Goal: Task Accomplishment & Management: Use online tool/utility

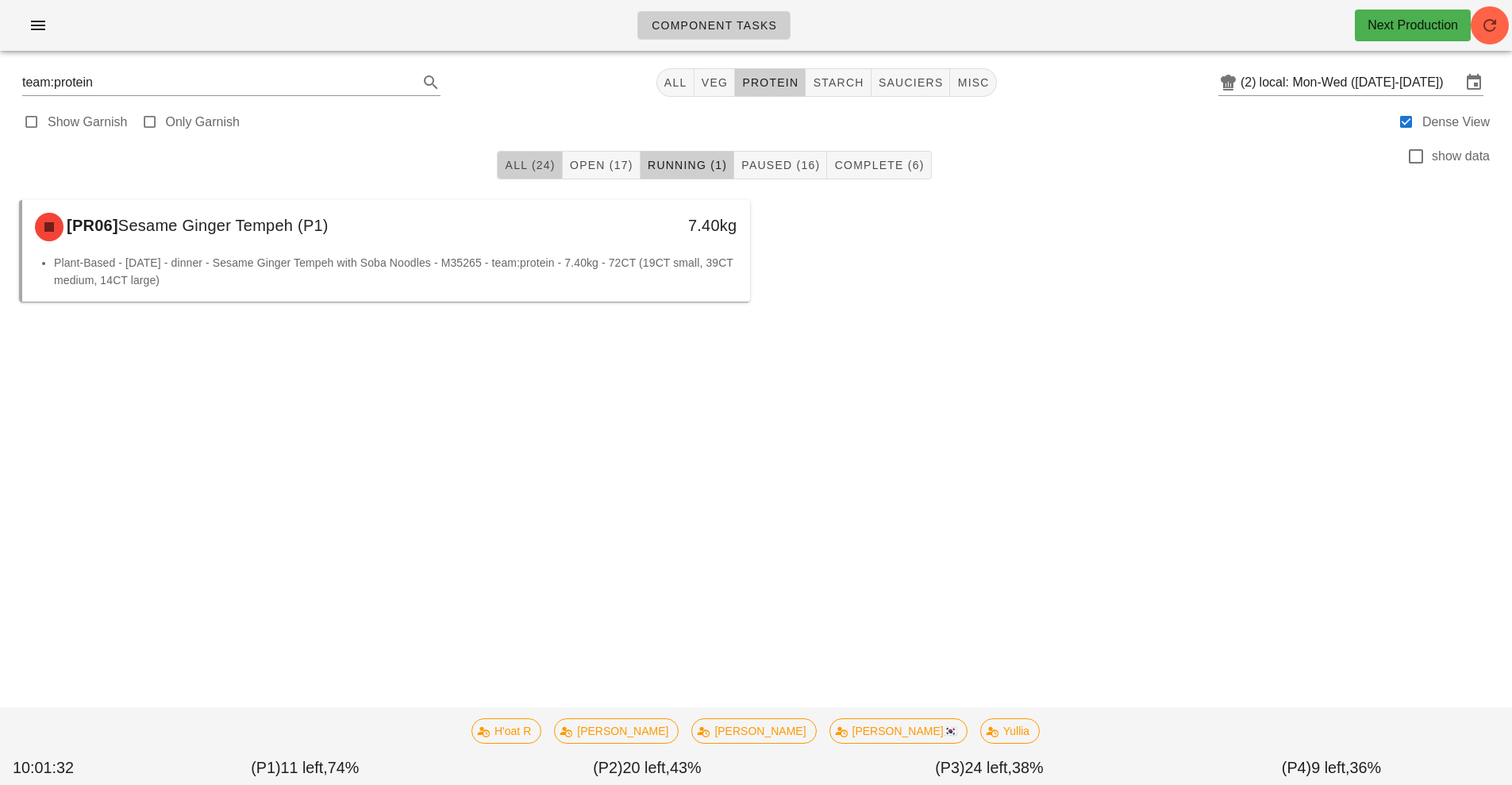
click at [527, 169] on span "All (24)" at bounding box center [529, 165] width 51 height 13
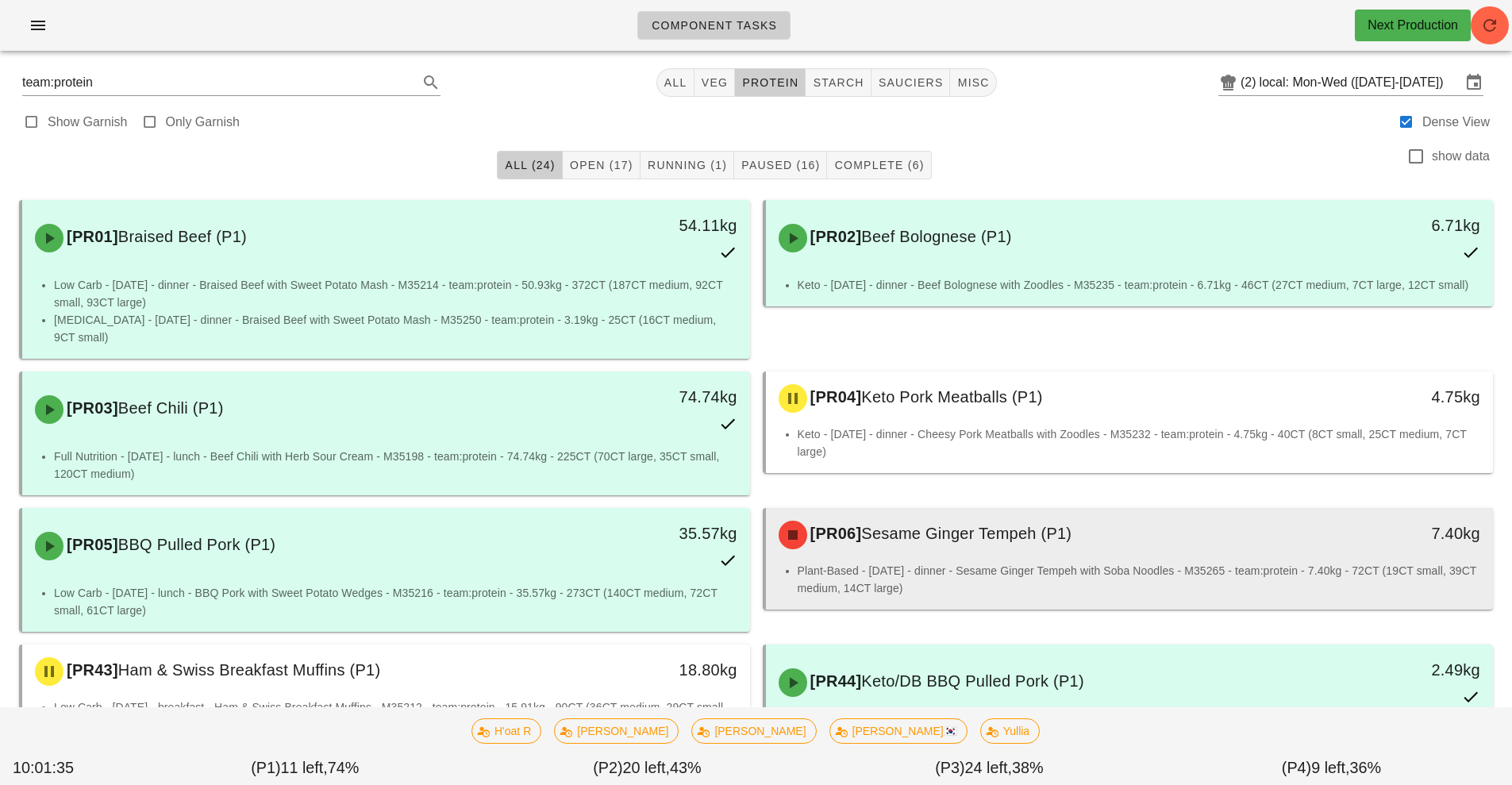
click at [1048, 562] on li "Plant-Based - Monday - dinner - Sesame Ginger Tempeh with Soba Noodles - M35265…" at bounding box center [1139, 580] width 684 height 35
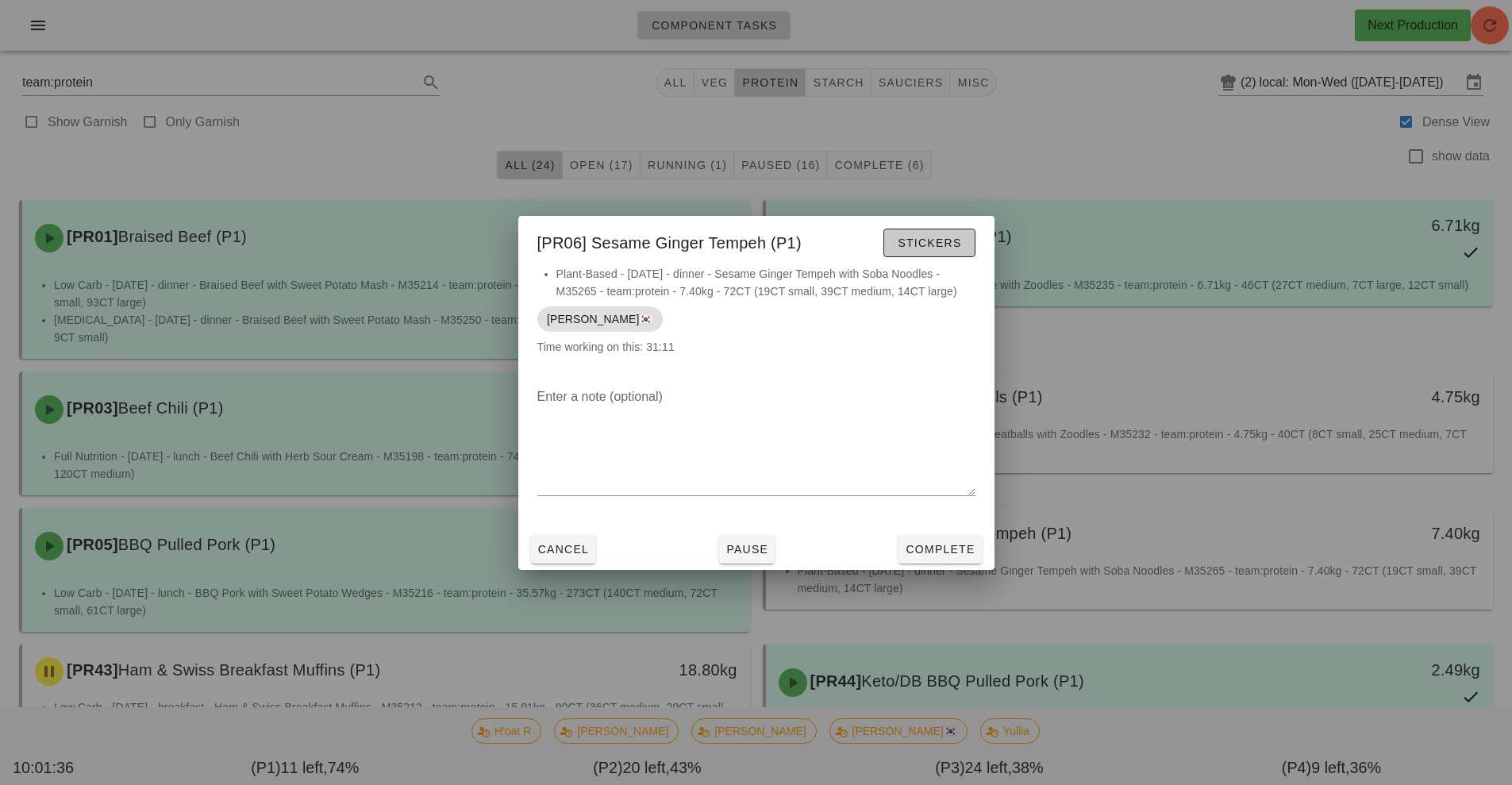
click at [929, 254] on button "Stickers" at bounding box center [929, 243] width 91 height 29
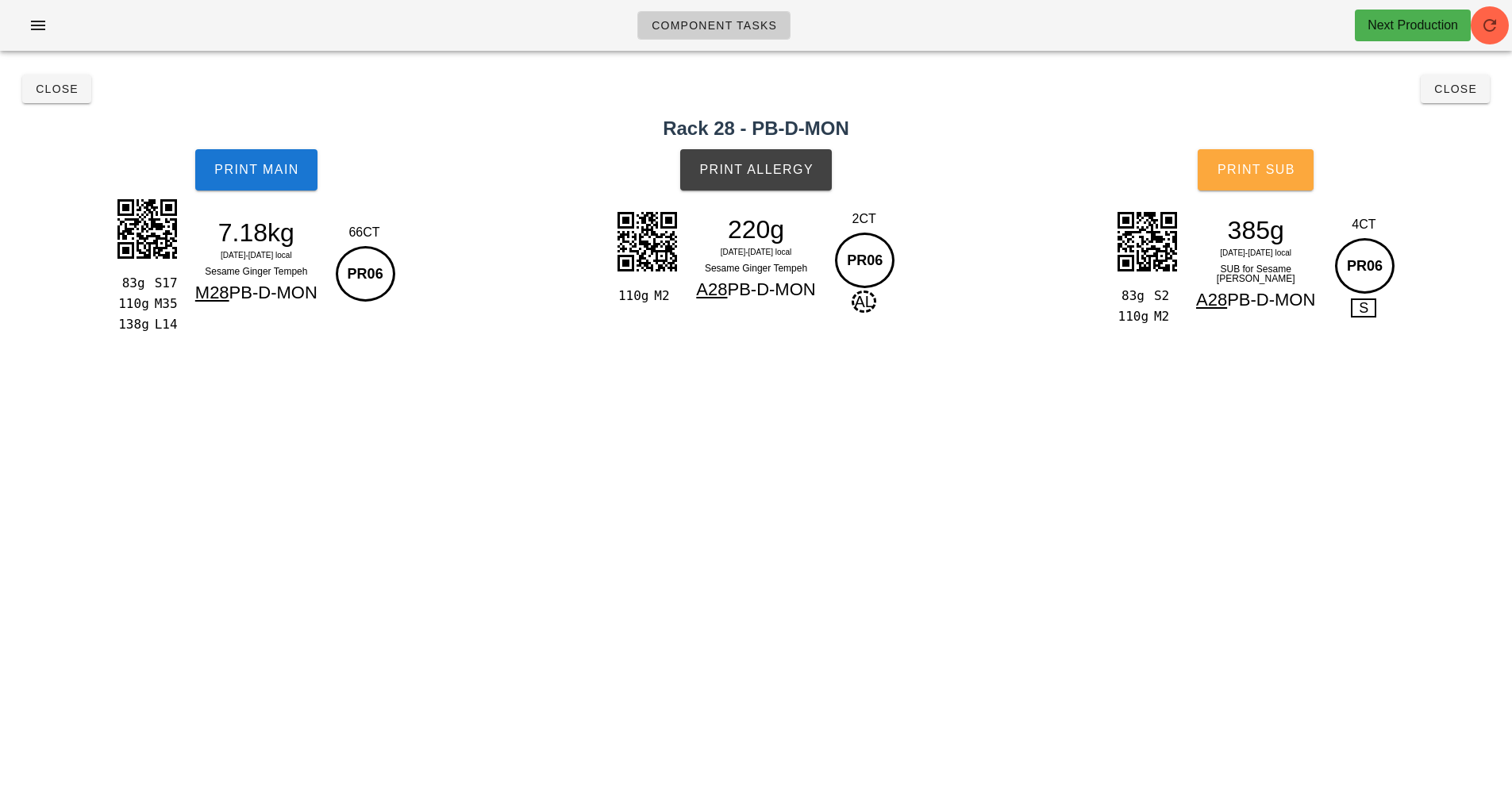
click at [1267, 168] on span "Print Sub" at bounding box center [1256, 170] width 79 height 14
click at [764, 159] on button "Print Allergy" at bounding box center [756, 170] width 152 height 42
click at [256, 172] on span "Print Main" at bounding box center [256, 170] width 86 height 14
click at [52, 91] on span "Close" at bounding box center [56, 88] width 43 height 13
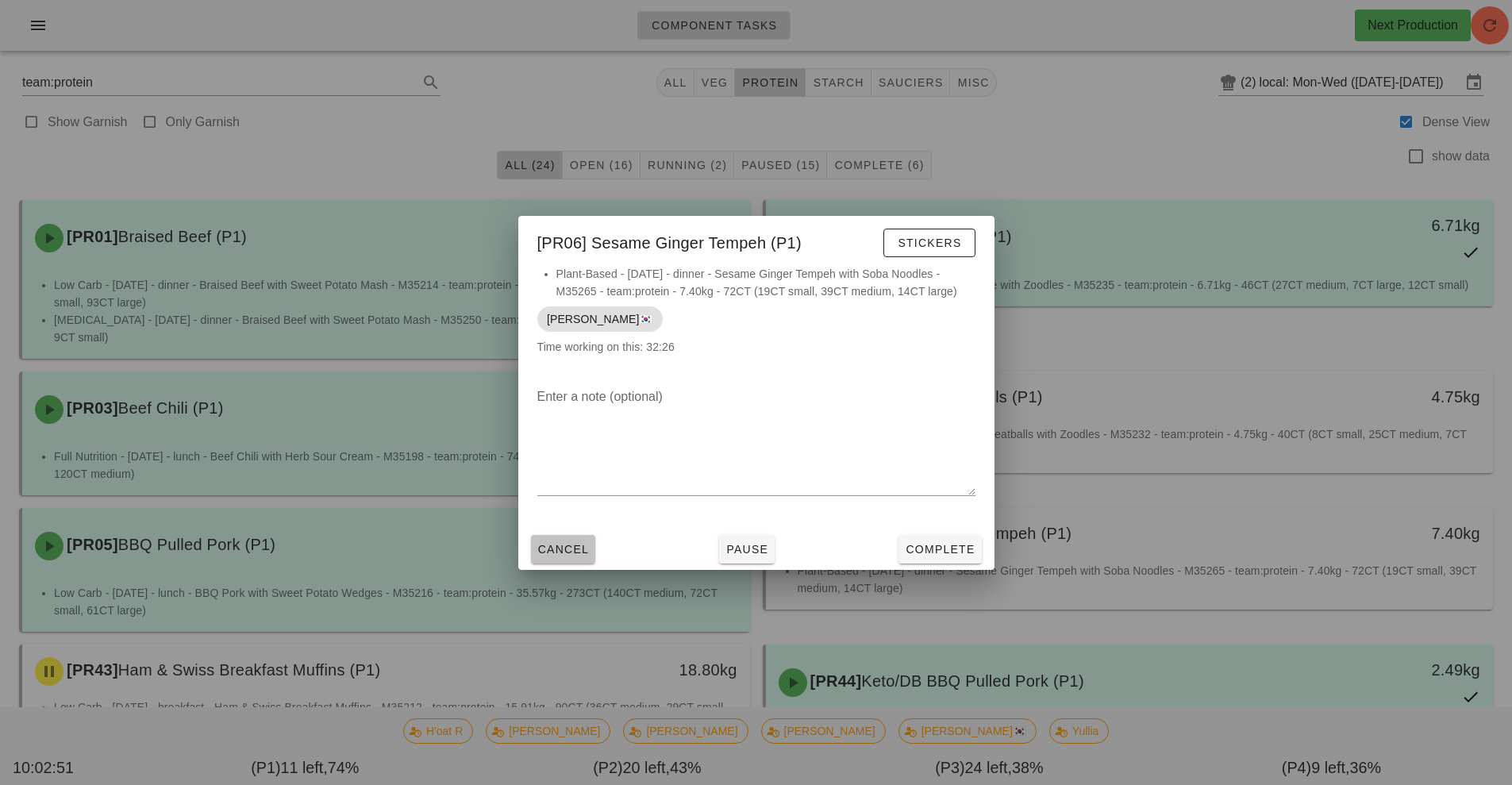
click at [566, 557] on button "Cancel" at bounding box center [563, 548] width 65 height 29
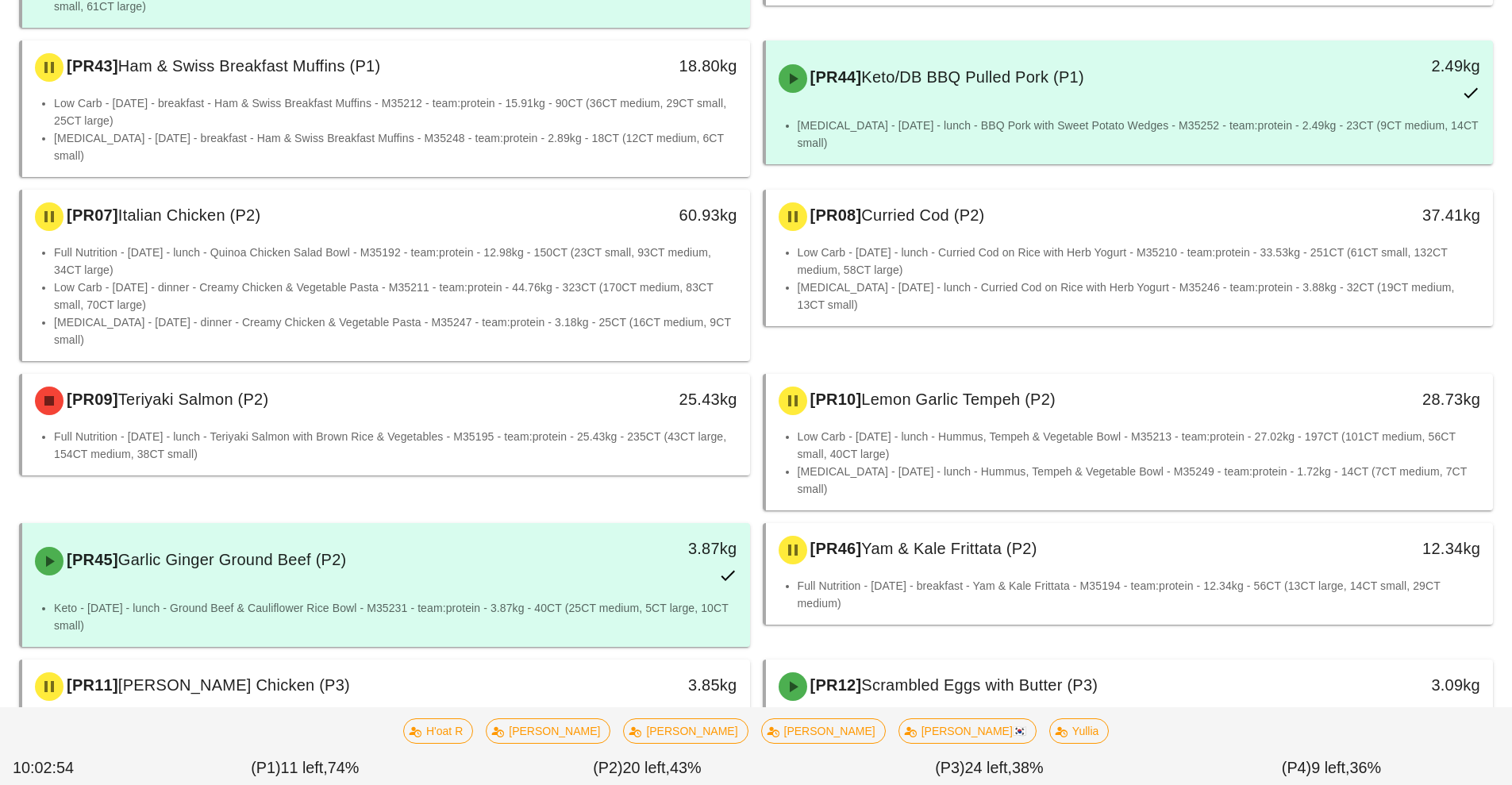
scroll to position [613, 0]
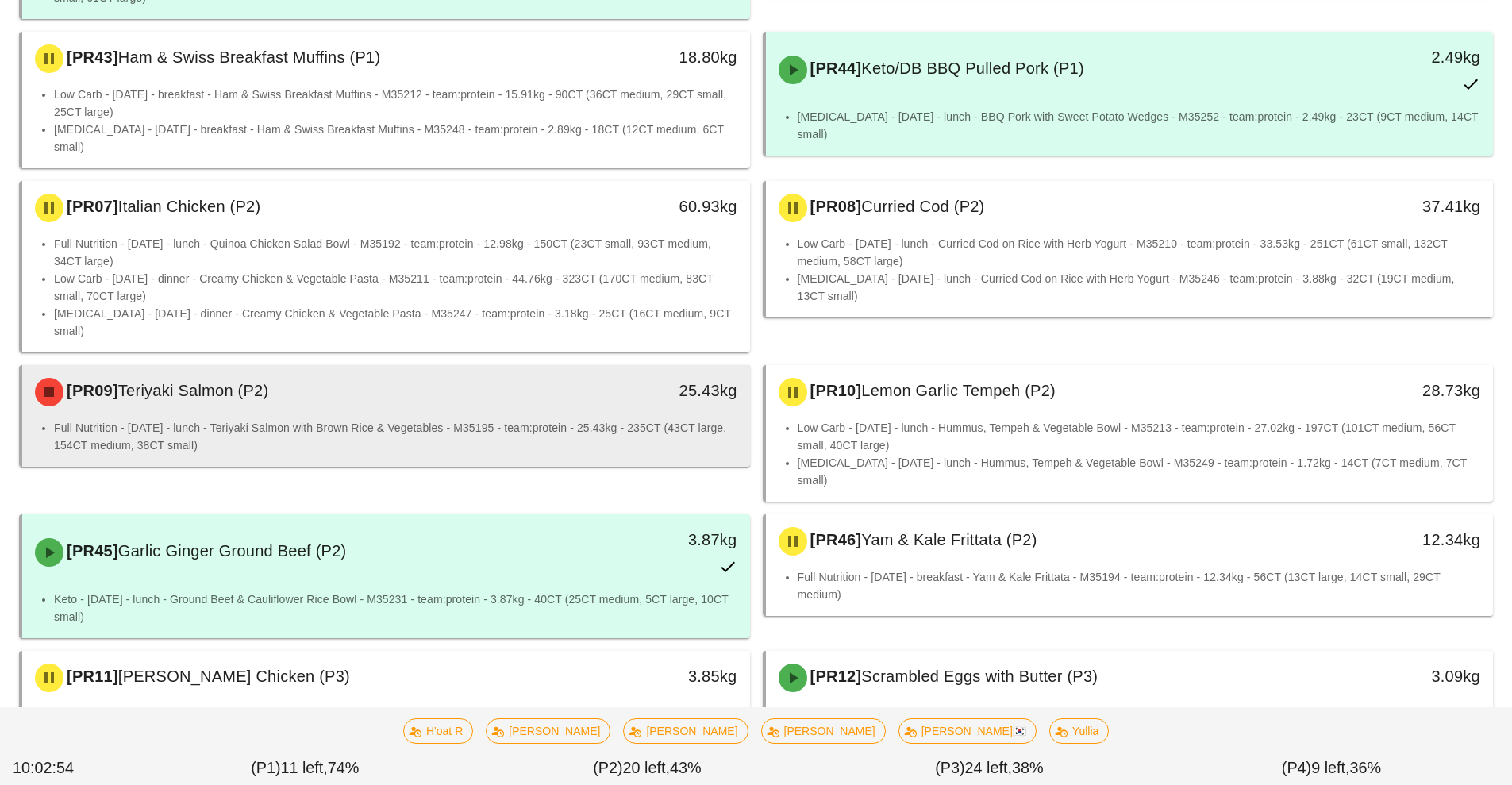
click at [571, 370] on div "[PR09] Teriyaki Salmon (P2) 25.43kg" at bounding box center [386, 392] width 728 height 54
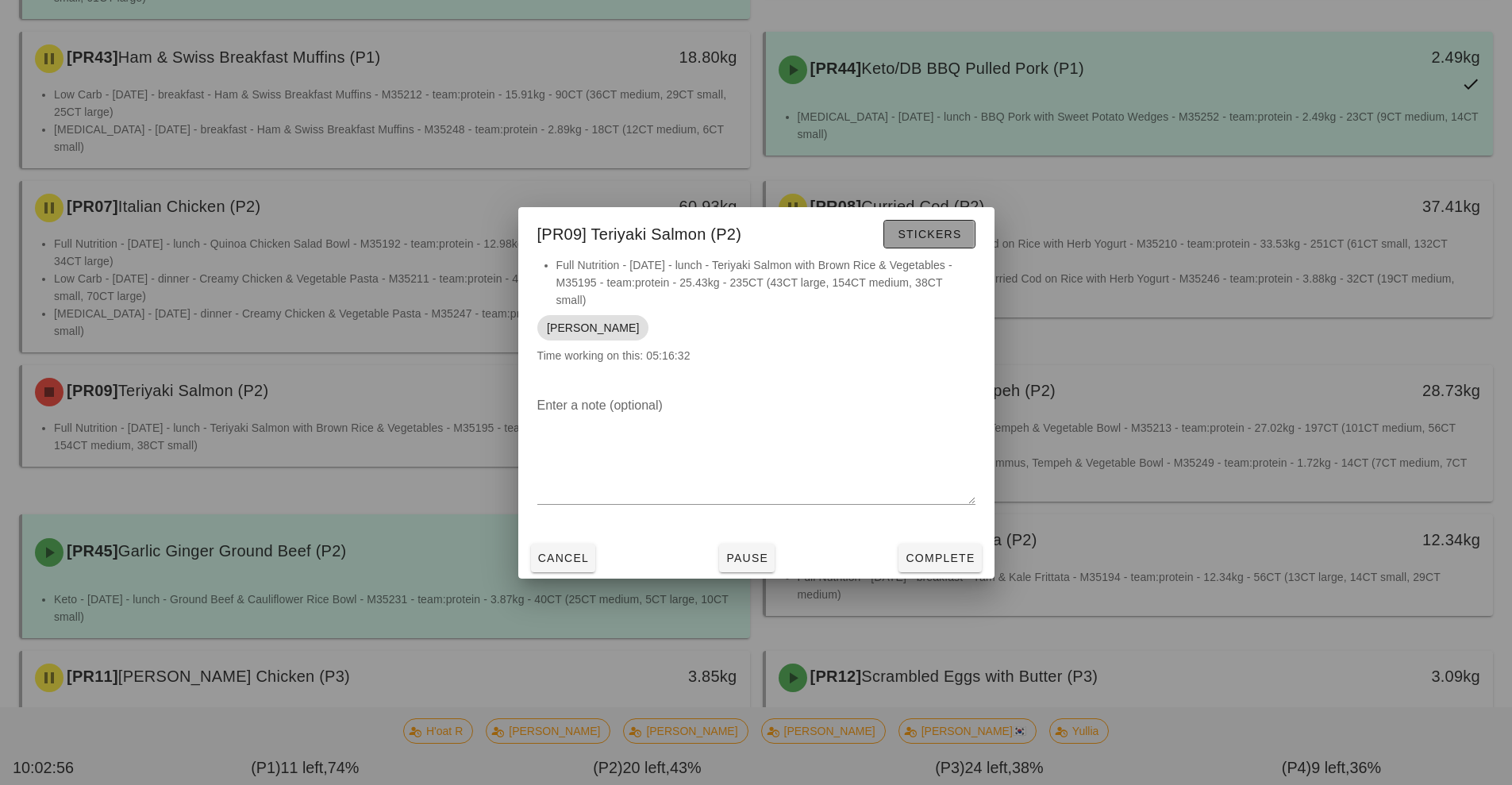
click at [934, 234] on span "Stickers" at bounding box center [929, 234] width 64 height 13
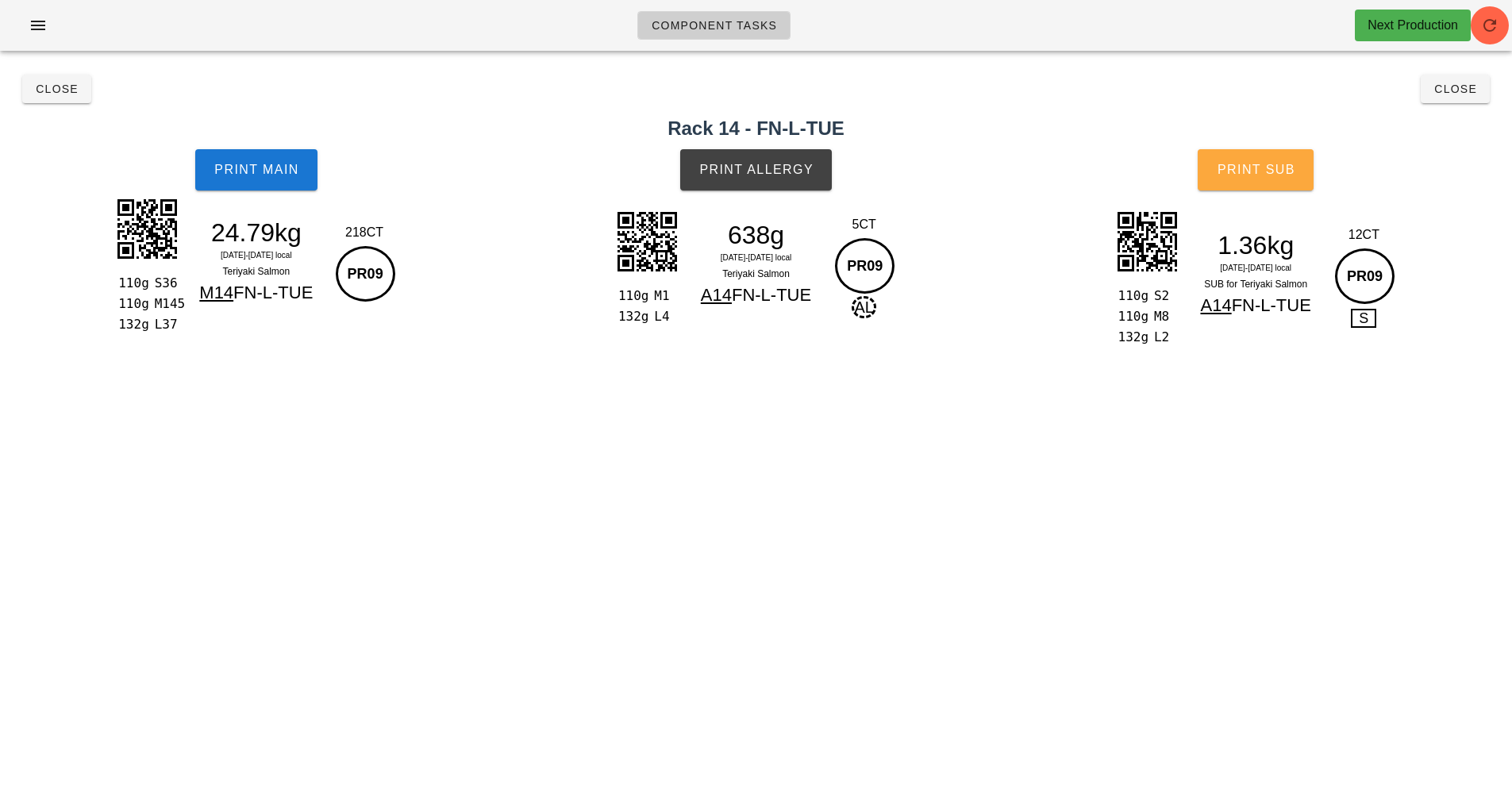
click at [1273, 185] on button "Print Sub" at bounding box center [1256, 170] width 116 height 42
click at [738, 162] on button "Print Allergy" at bounding box center [756, 170] width 152 height 42
click at [246, 165] on span "Print Main" at bounding box center [256, 170] width 86 height 14
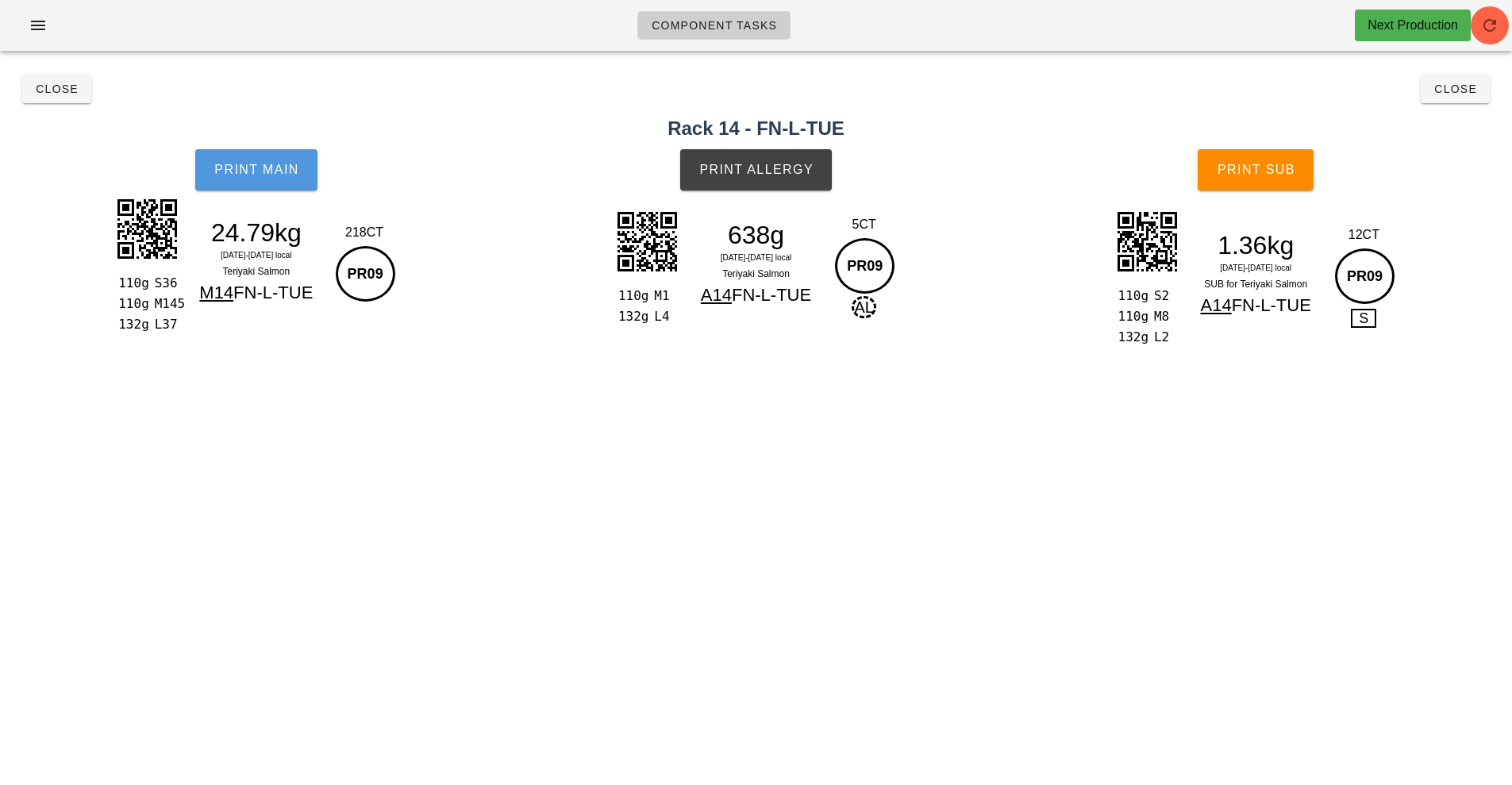
click at [232, 162] on button "Print Main" at bounding box center [256, 170] width 122 height 42
click at [246, 165] on span "Print Main" at bounding box center [256, 170] width 86 height 14
click at [225, 165] on span "Print Main" at bounding box center [256, 170] width 86 height 14
click at [240, 150] on button "Print Main" at bounding box center [256, 170] width 122 height 42
click at [269, 154] on button "Print Main" at bounding box center [256, 170] width 122 height 42
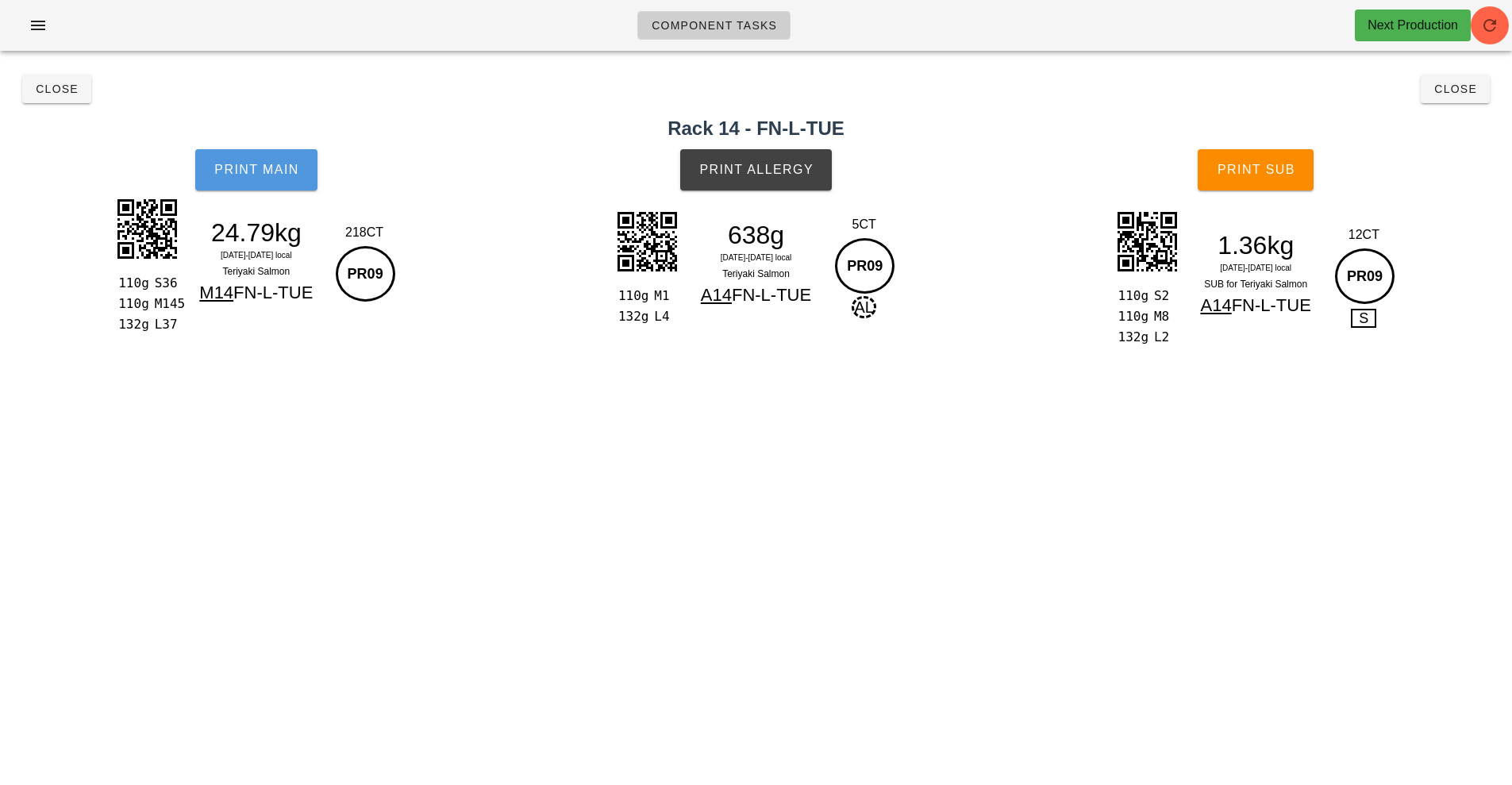
click at [264, 154] on button "Print Main" at bounding box center [256, 170] width 122 height 42
click at [245, 172] on span "Print Main" at bounding box center [256, 170] width 86 height 14
click at [236, 155] on button "Print Main" at bounding box center [256, 170] width 122 height 42
click at [261, 153] on button "Print Main" at bounding box center [256, 170] width 122 height 42
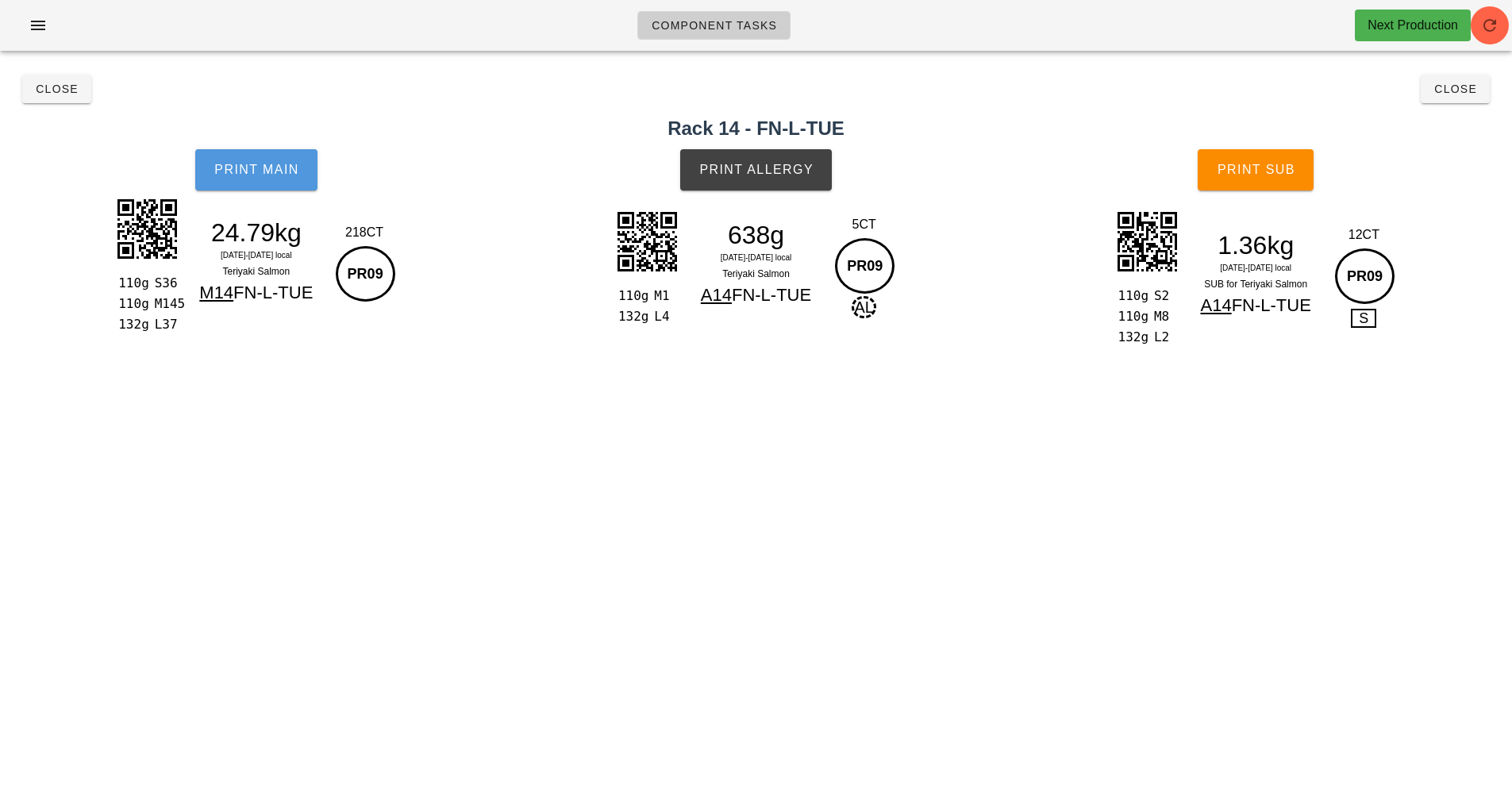
click at [261, 153] on button "Print Main" at bounding box center [256, 170] width 122 height 42
click at [31, 120] on h2 "Rack 14 - FN-L-TUE" at bounding box center [756, 128] width 1493 height 29
click at [73, 99] on button "Close" at bounding box center [57, 88] width 69 height 29
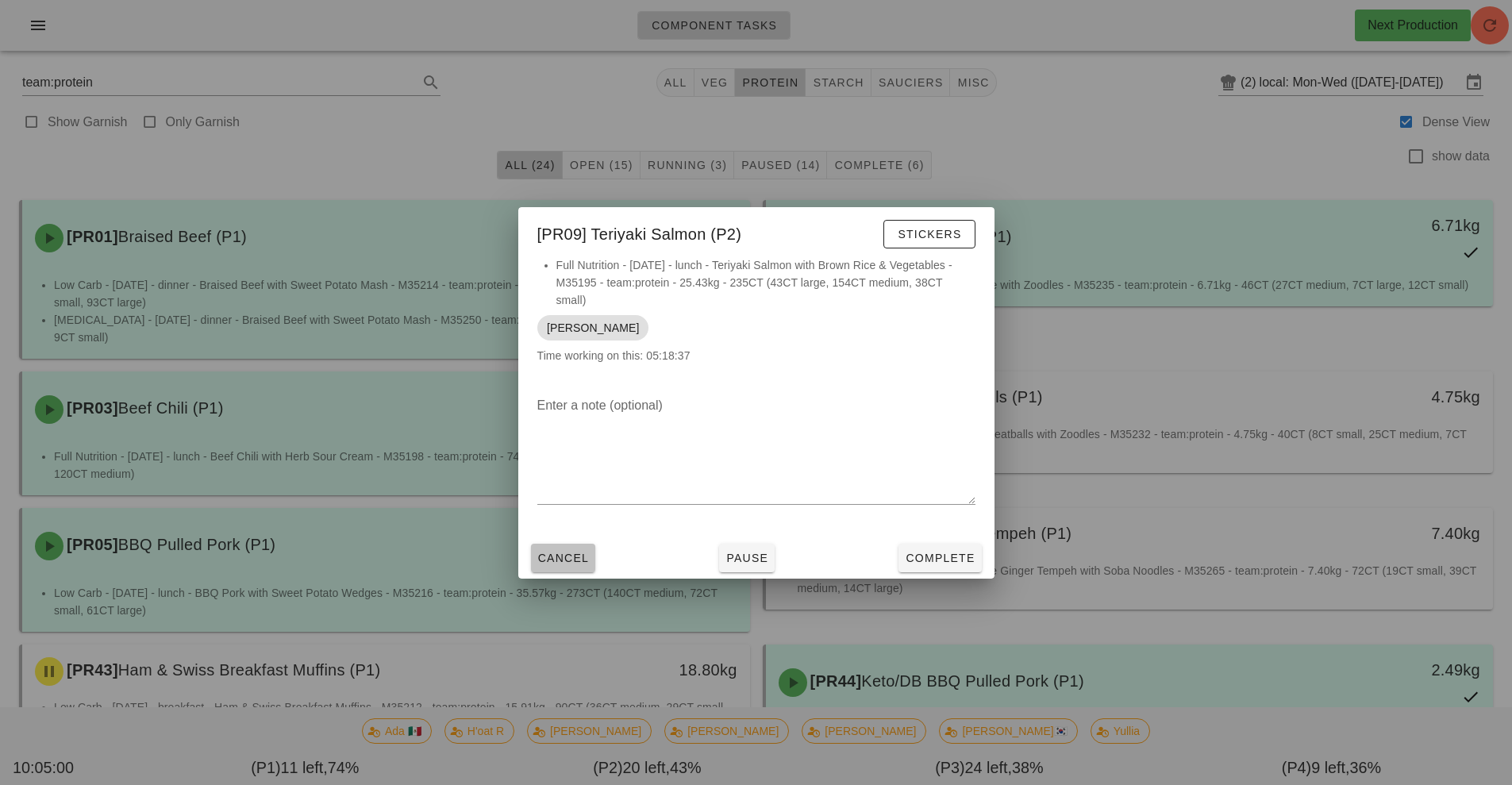
click at [561, 570] on button "Cancel" at bounding box center [563, 558] width 65 height 29
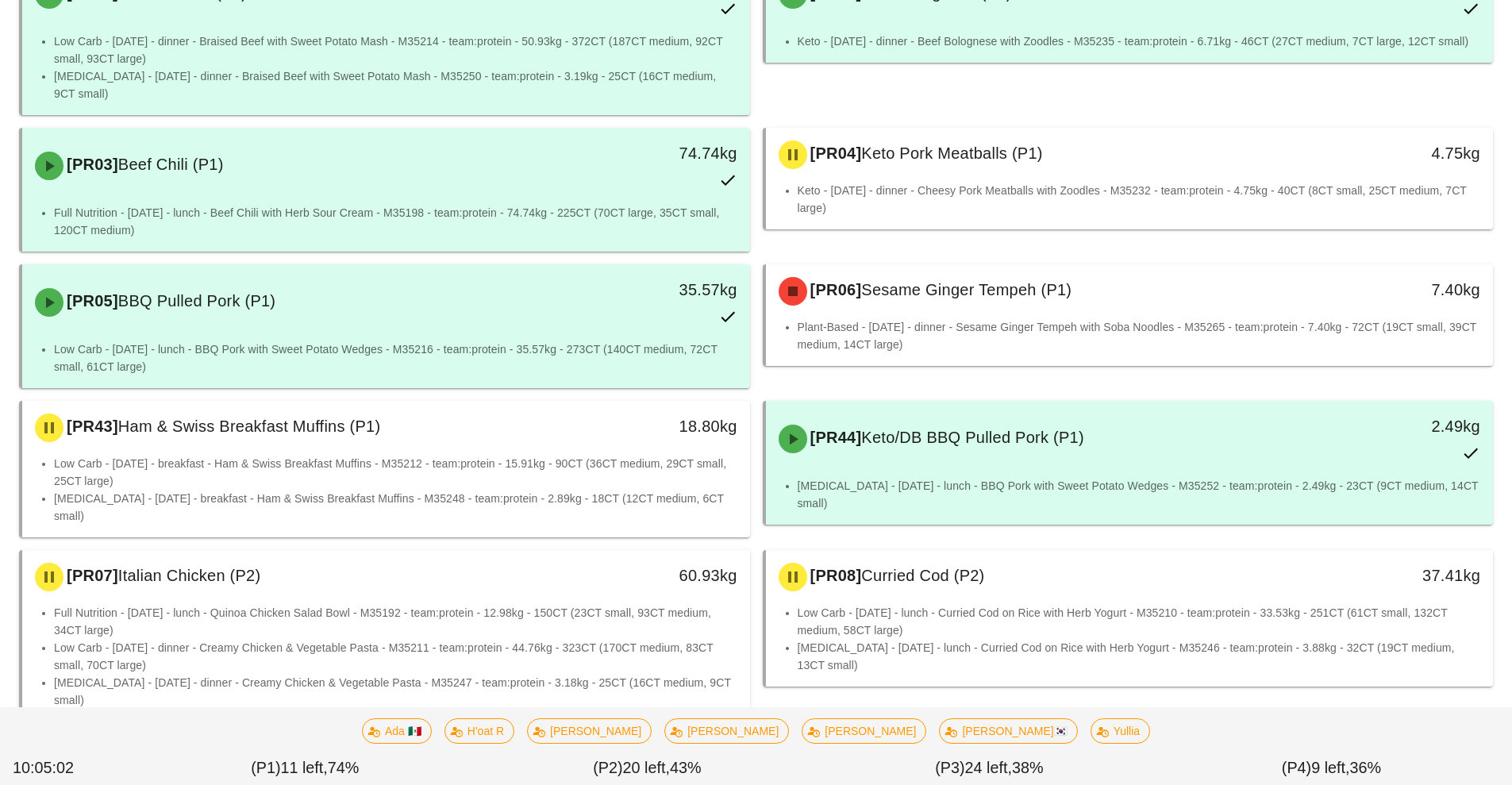
scroll to position [365, 0]
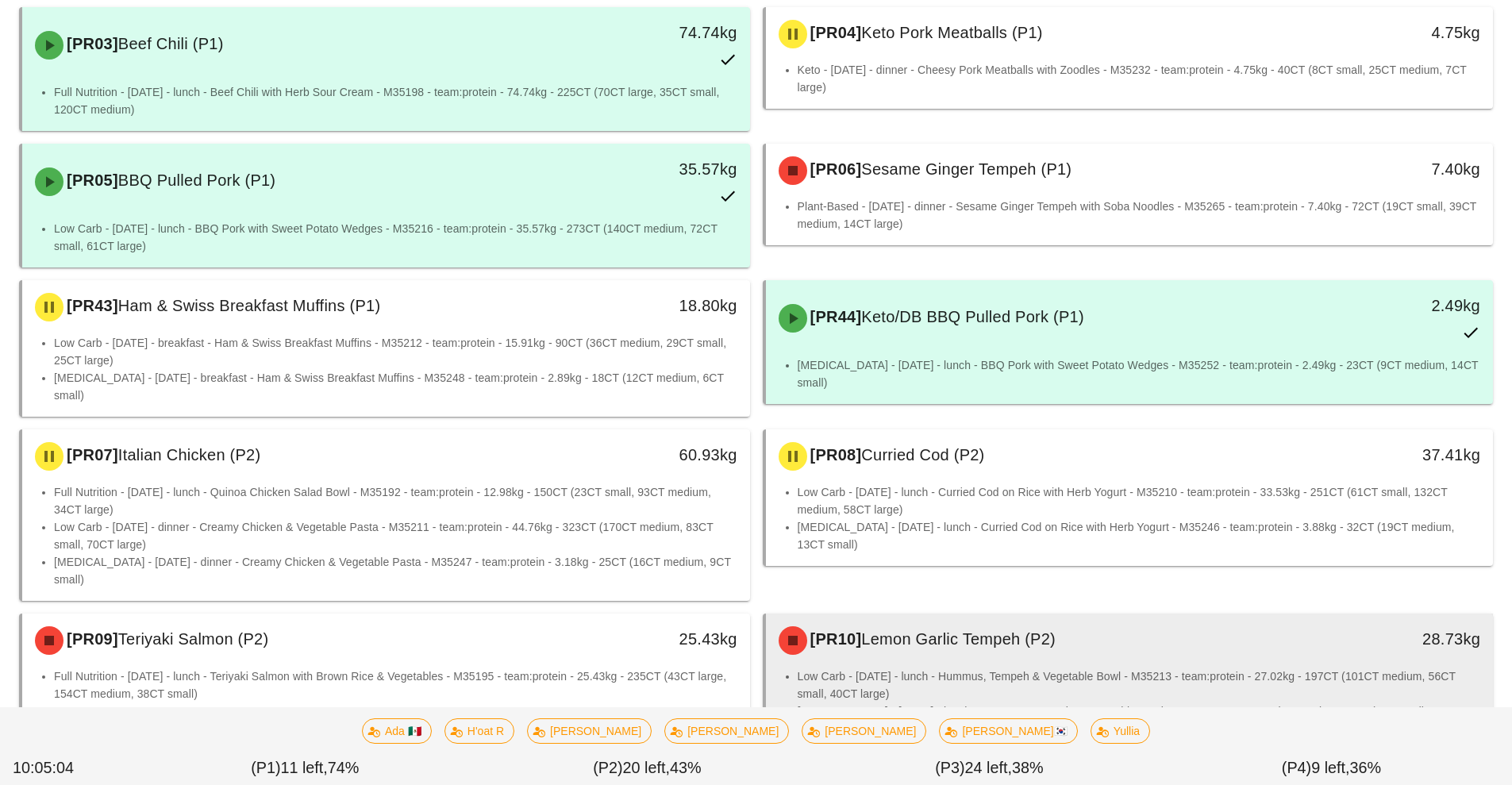
click at [908, 667] on li "Low Carb - Tuesday - lunch - Hummus, Tempeh & Vegetable Bowl - M35213 - team:pr…" at bounding box center [1139, 684] width 684 height 35
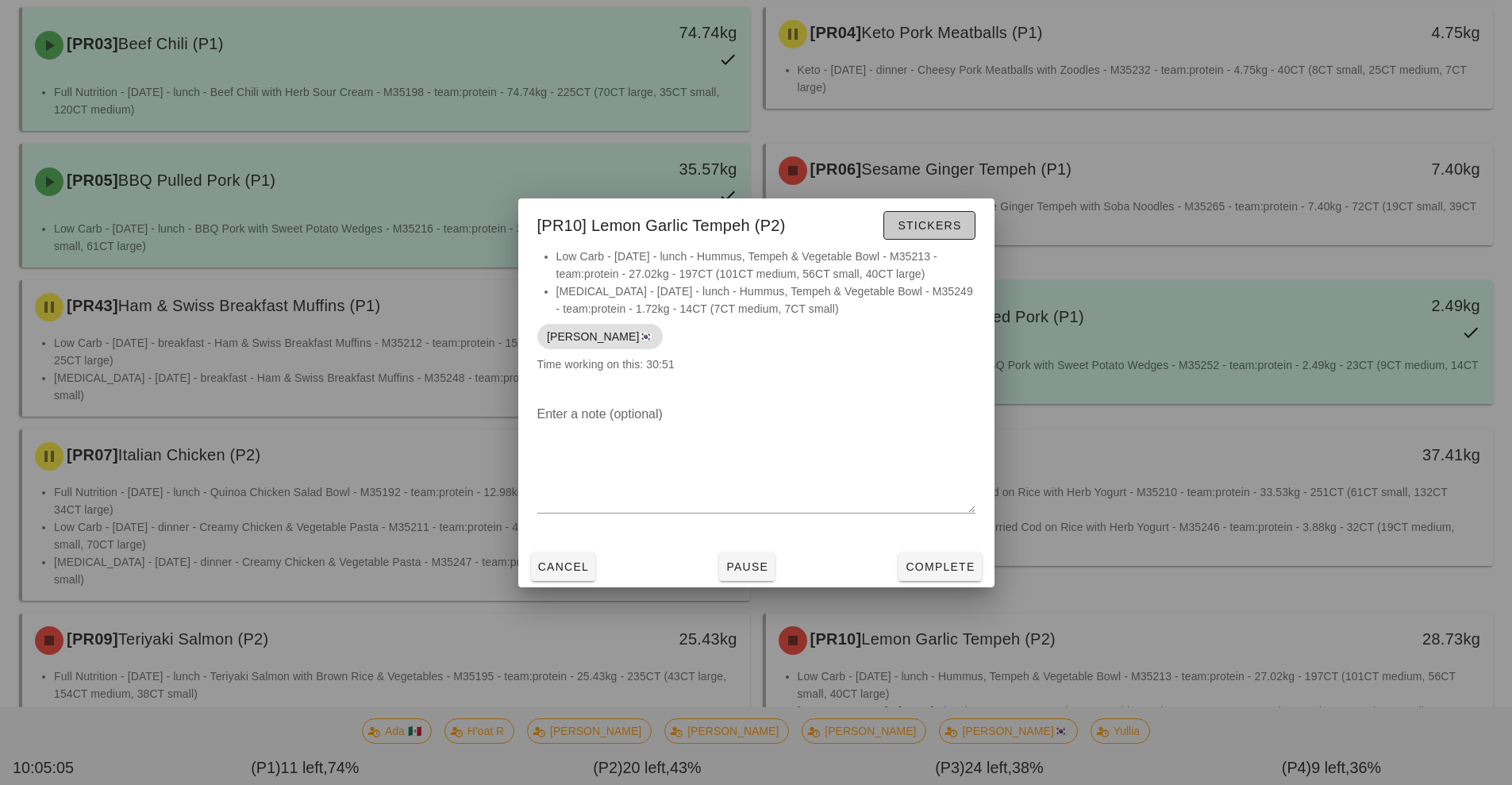
click at [920, 225] on span "Stickers" at bounding box center [929, 225] width 64 height 13
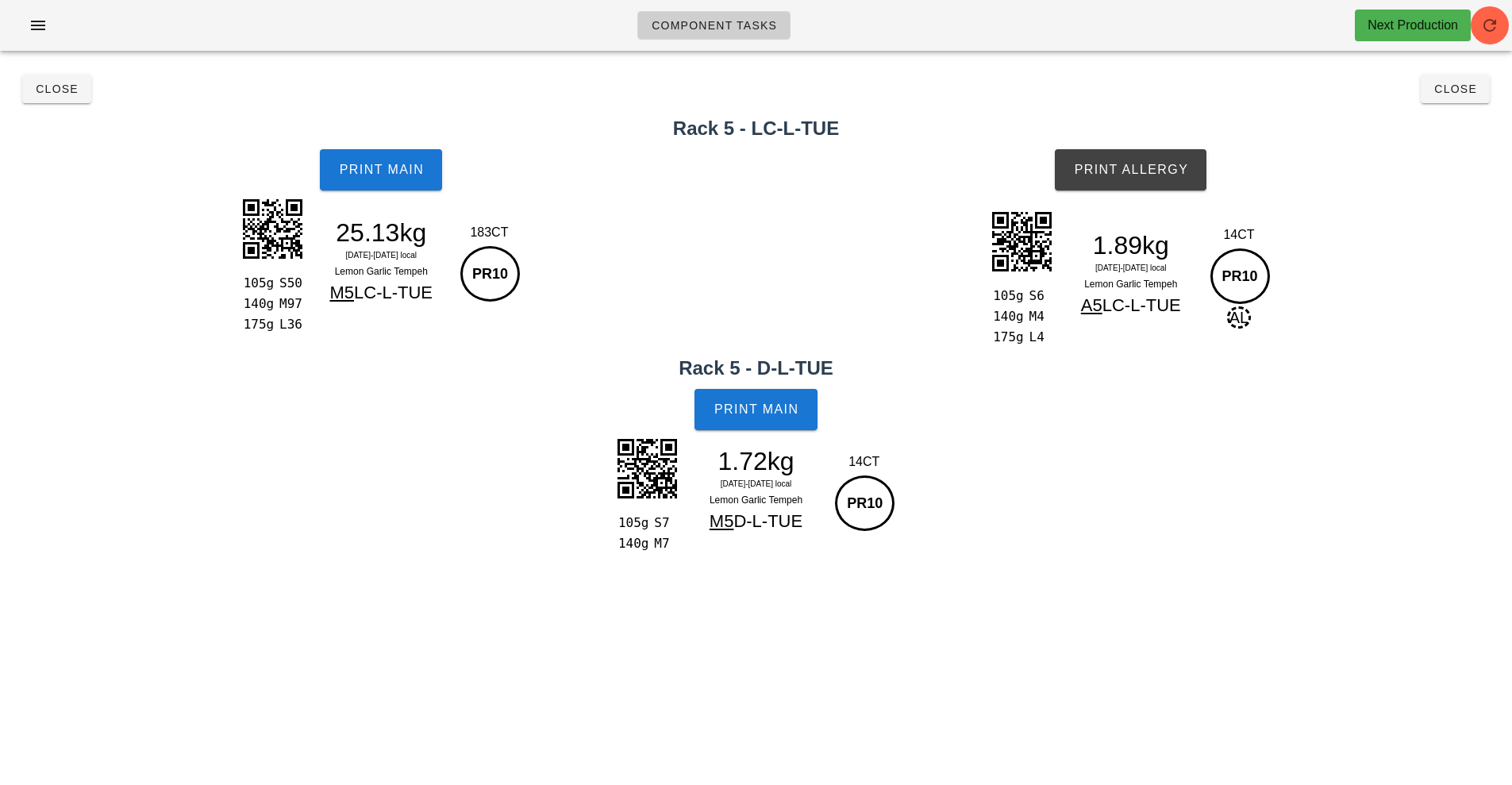
click at [1103, 136] on h2 "Rack 5 - LC-L-TUE" at bounding box center [756, 128] width 1493 height 29
click at [1110, 164] on span "Print Allergy" at bounding box center [1131, 170] width 115 height 14
click at [775, 425] on button "Print Main" at bounding box center [756, 410] width 122 height 42
click at [366, 166] on span "Print Main" at bounding box center [380, 170] width 86 height 14
click at [355, 158] on button "Print Main" at bounding box center [380, 170] width 122 height 42
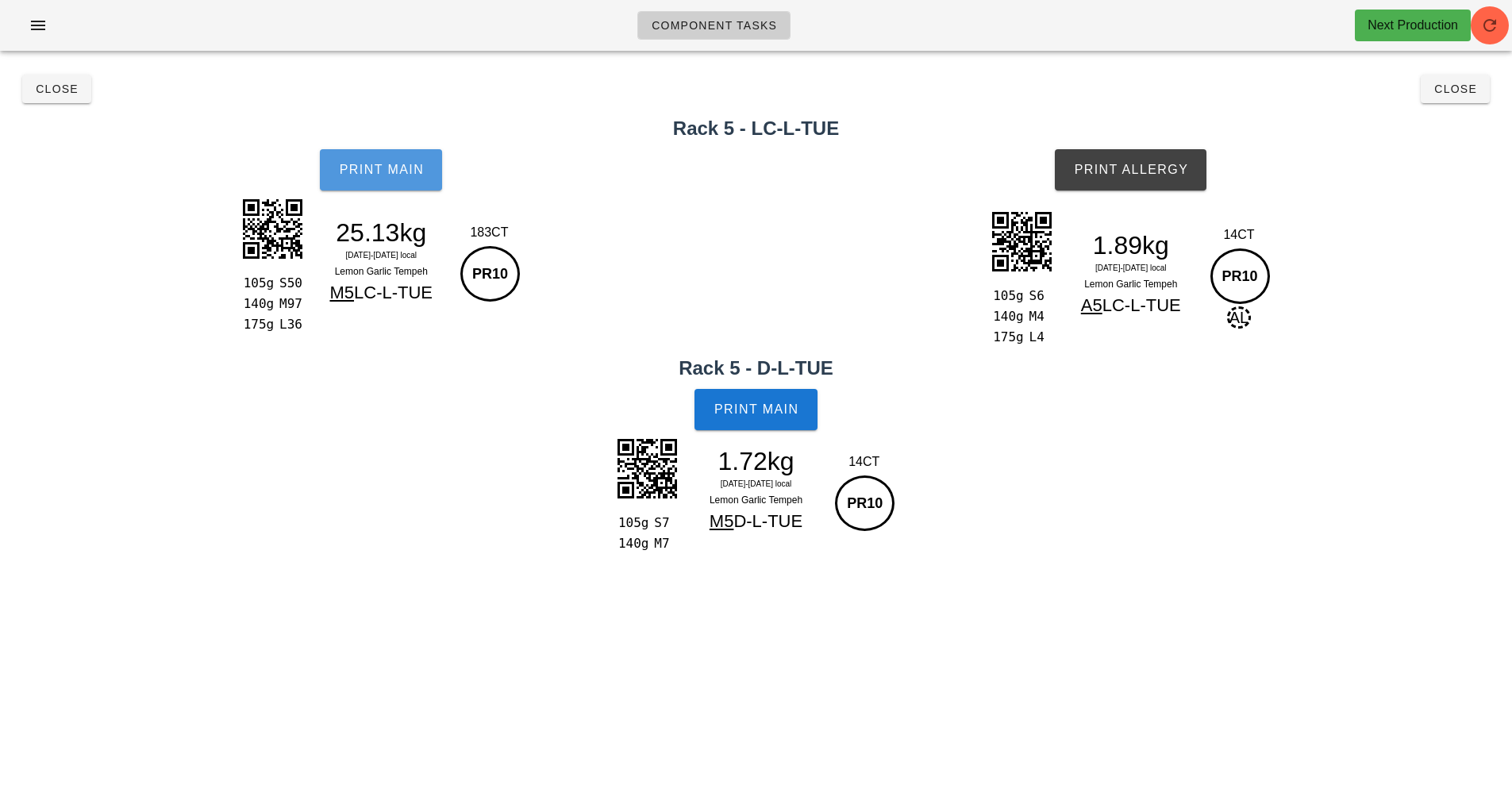
click at [347, 168] on span "Print Main" at bounding box center [380, 170] width 86 height 14
click at [1443, 93] on span "Close" at bounding box center [1456, 88] width 43 height 13
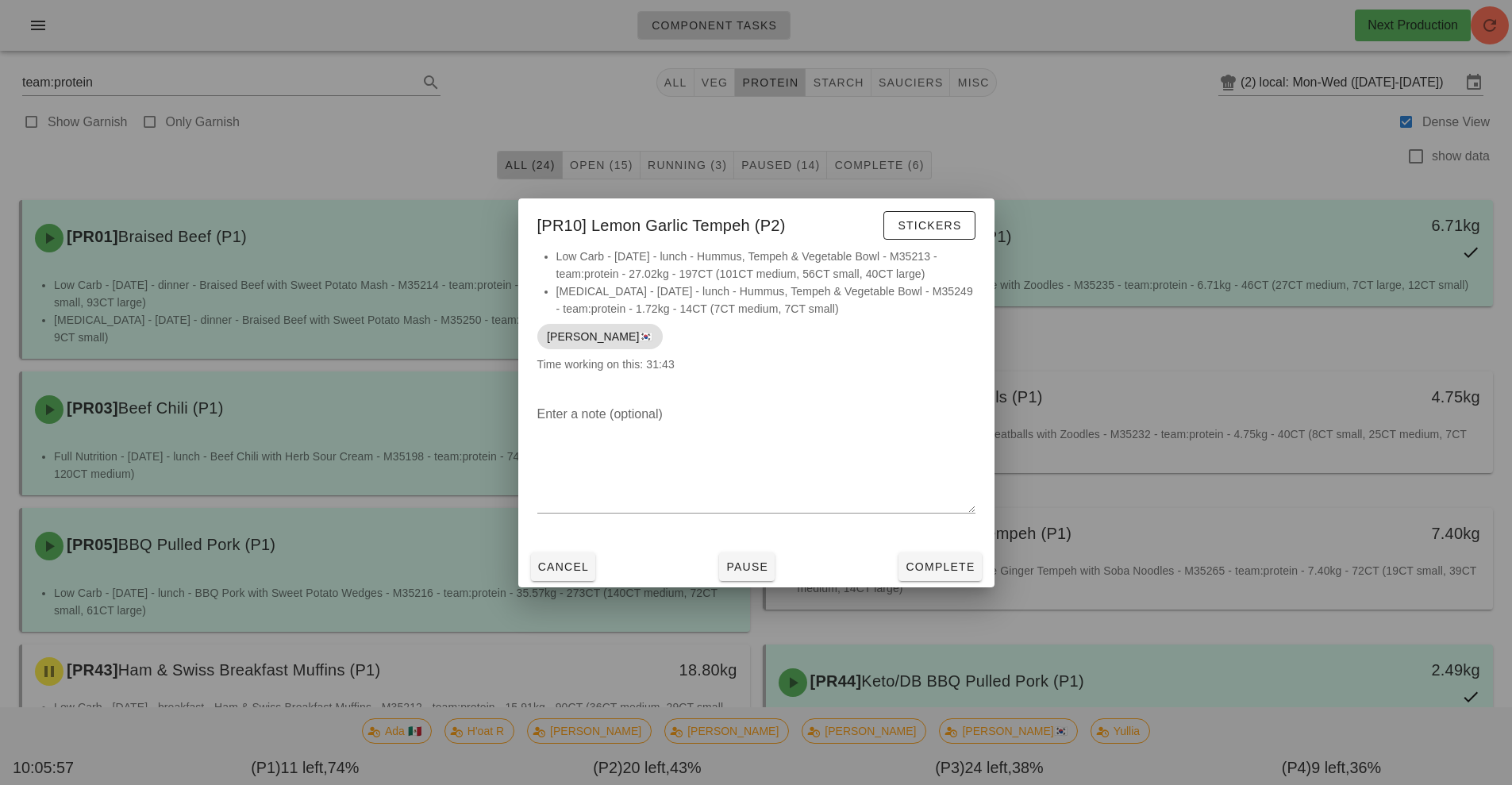
click at [848, 90] on div at bounding box center [756, 392] width 1512 height 785
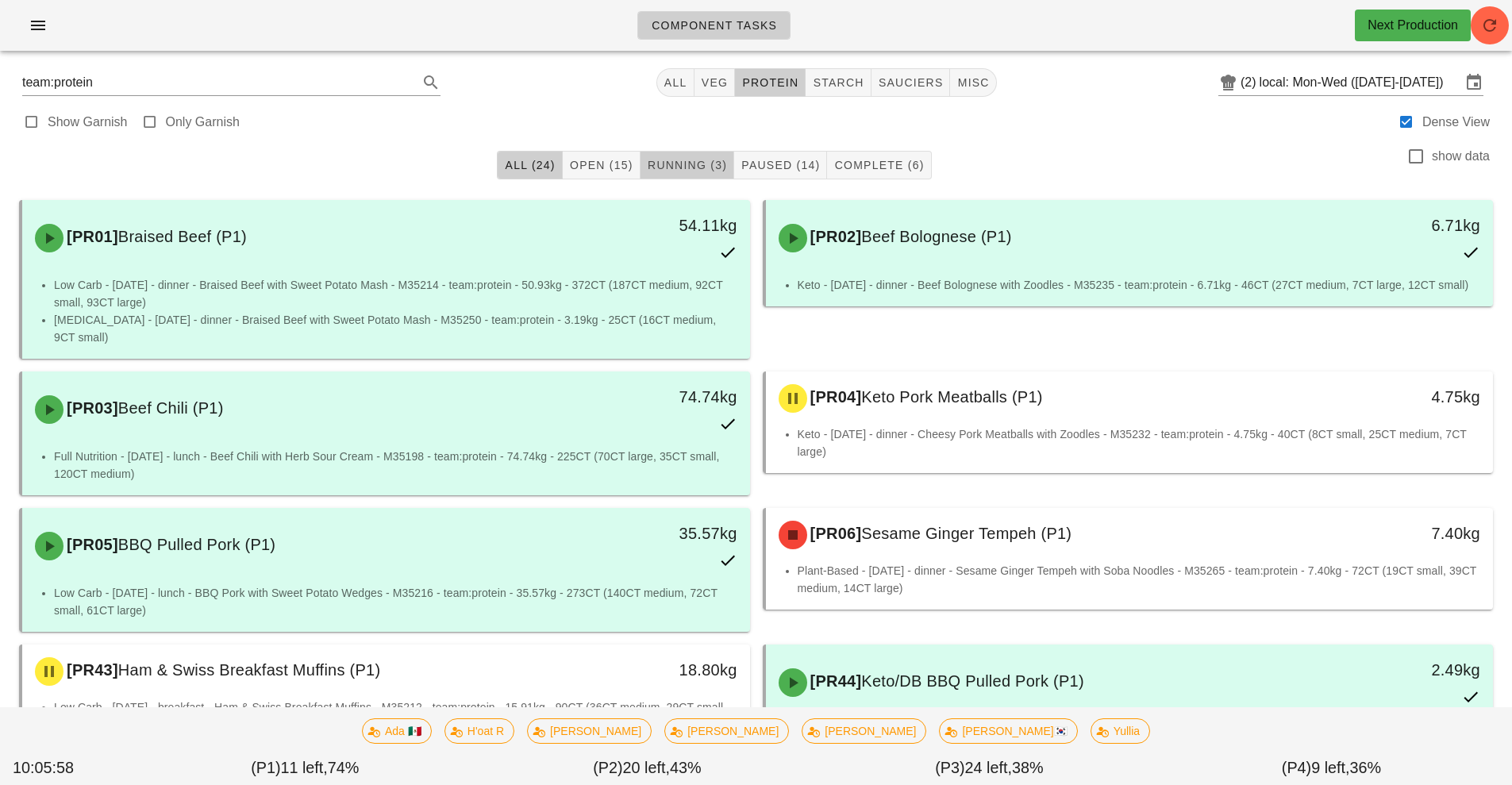
click at [706, 165] on span "Running (3)" at bounding box center [687, 165] width 81 height 13
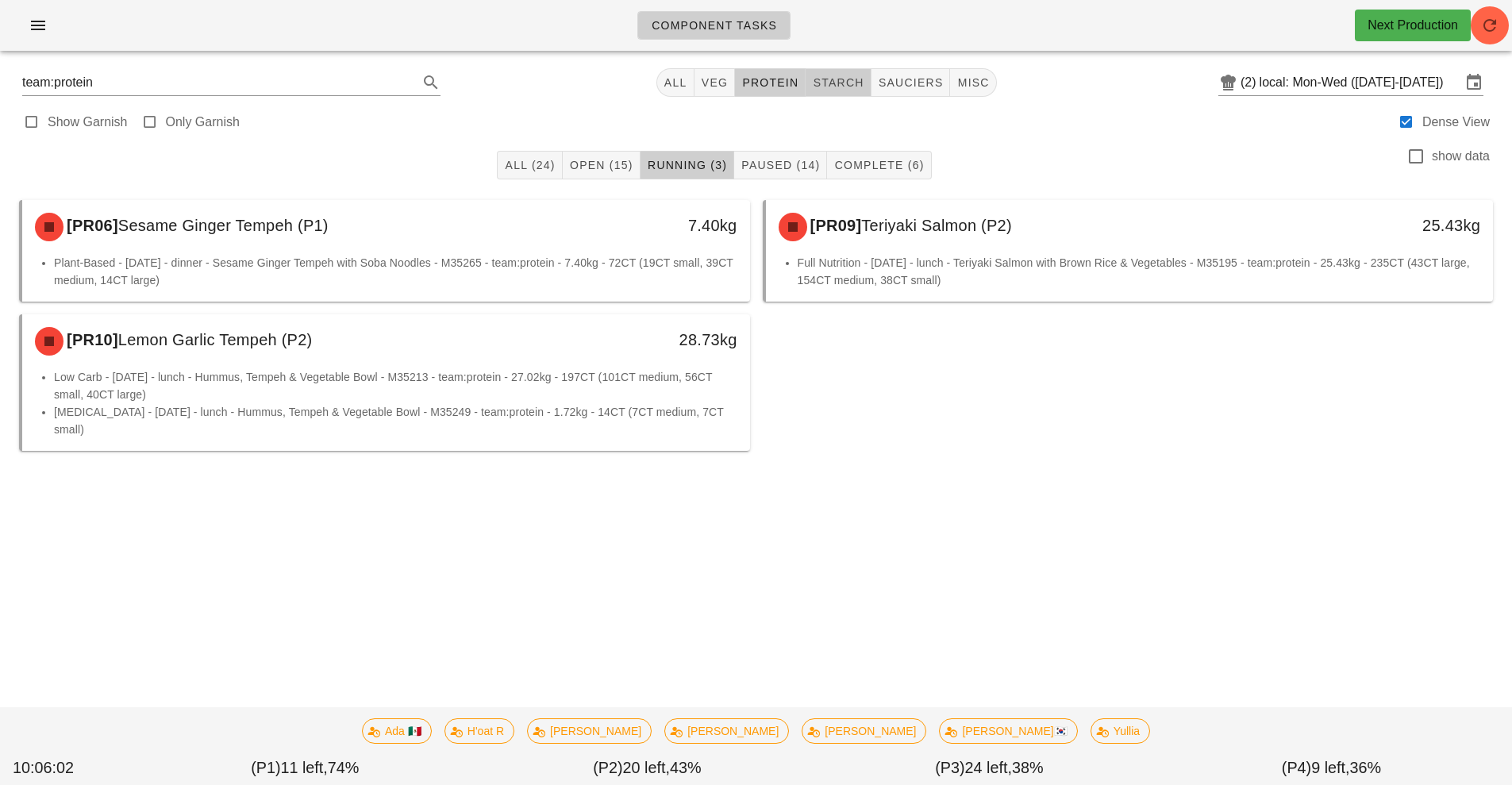
click at [850, 83] on span "starch" at bounding box center [838, 82] width 52 height 13
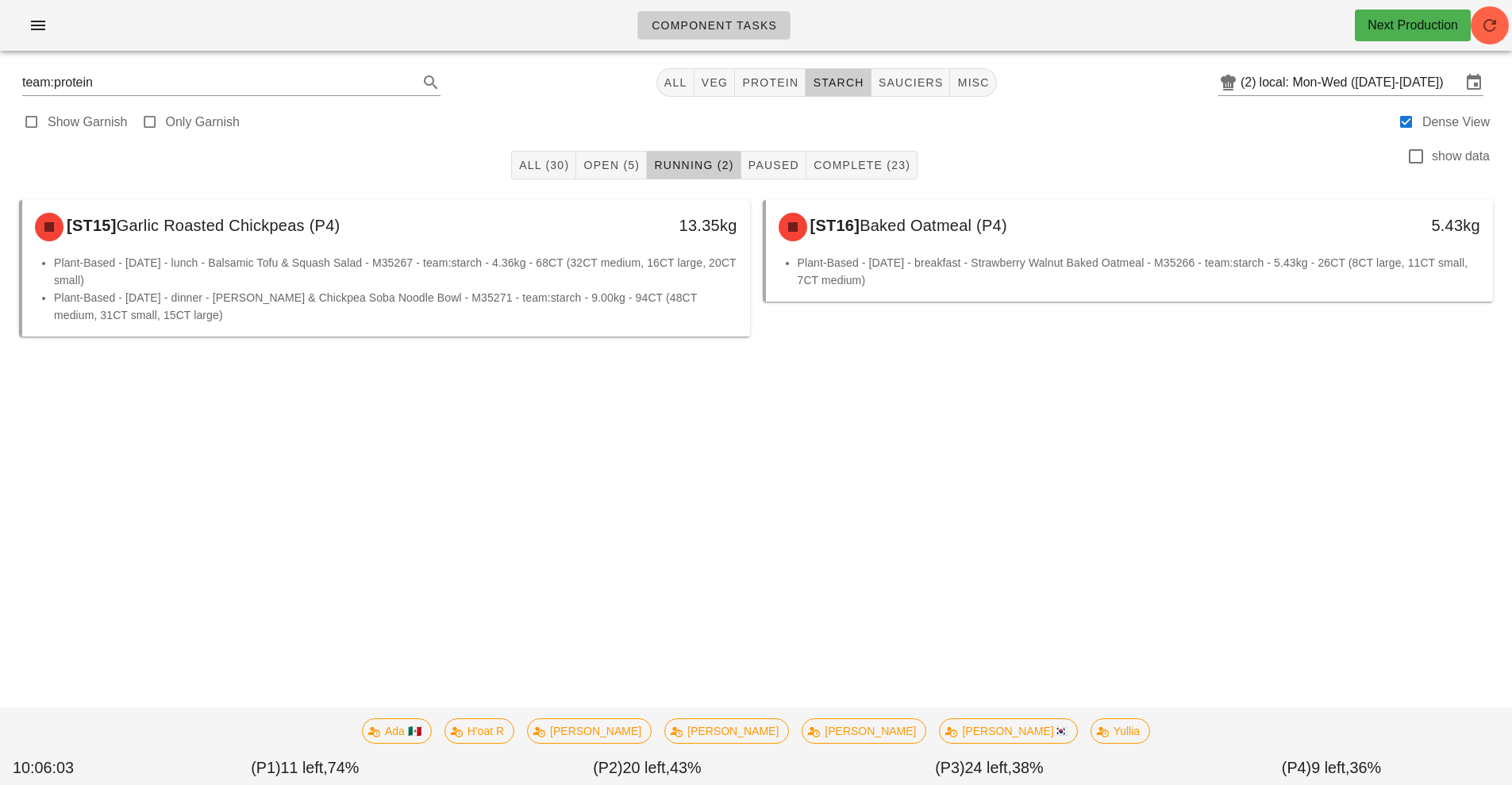
type input "team:starch"
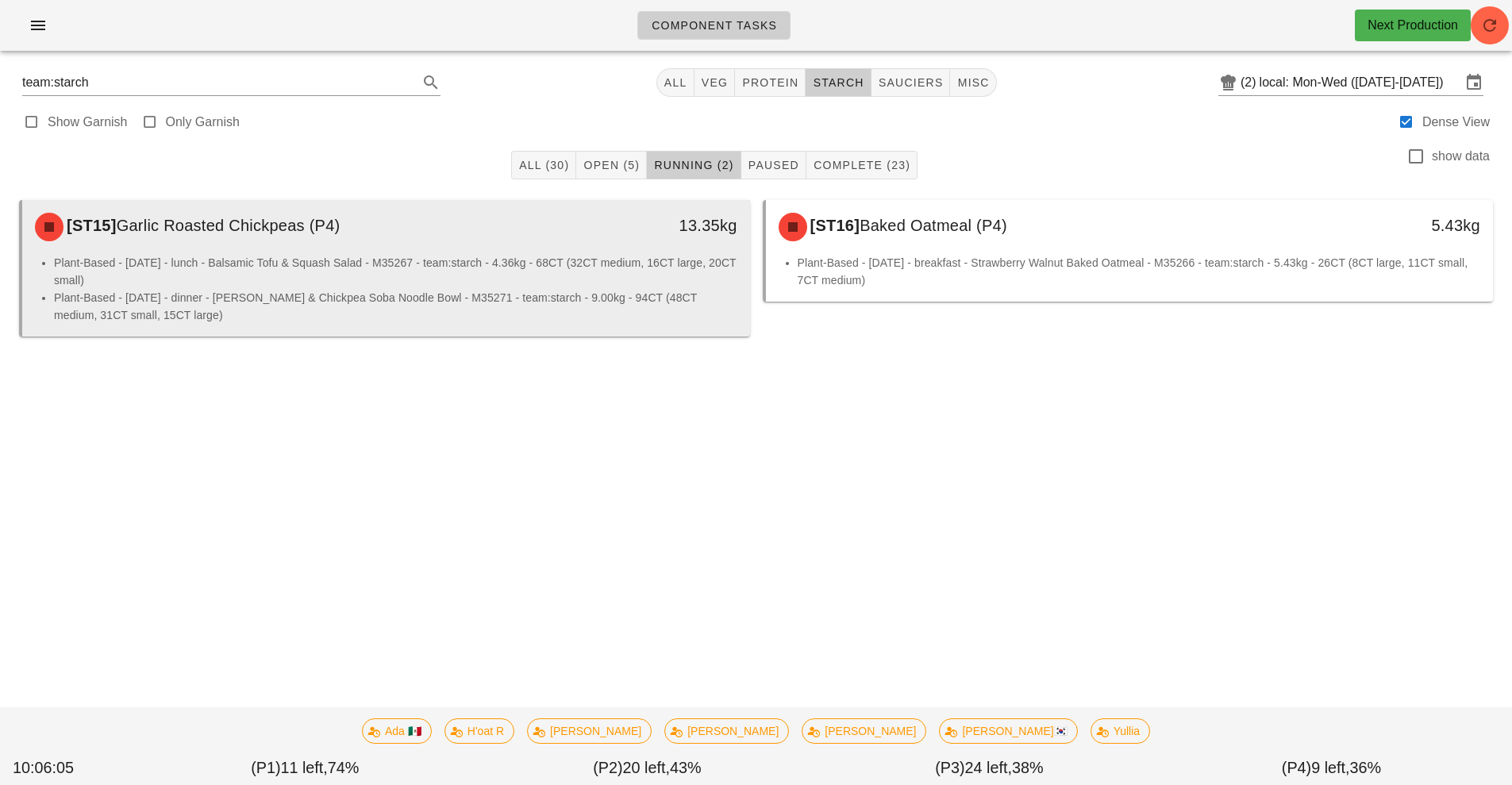
click at [502, 286] on li "Plant-Based - Tuesday - lunch - Balsamic Tofu & Squash Salad - M35267 - team:st…" at bounding box center [395, 271] width 684 height 35
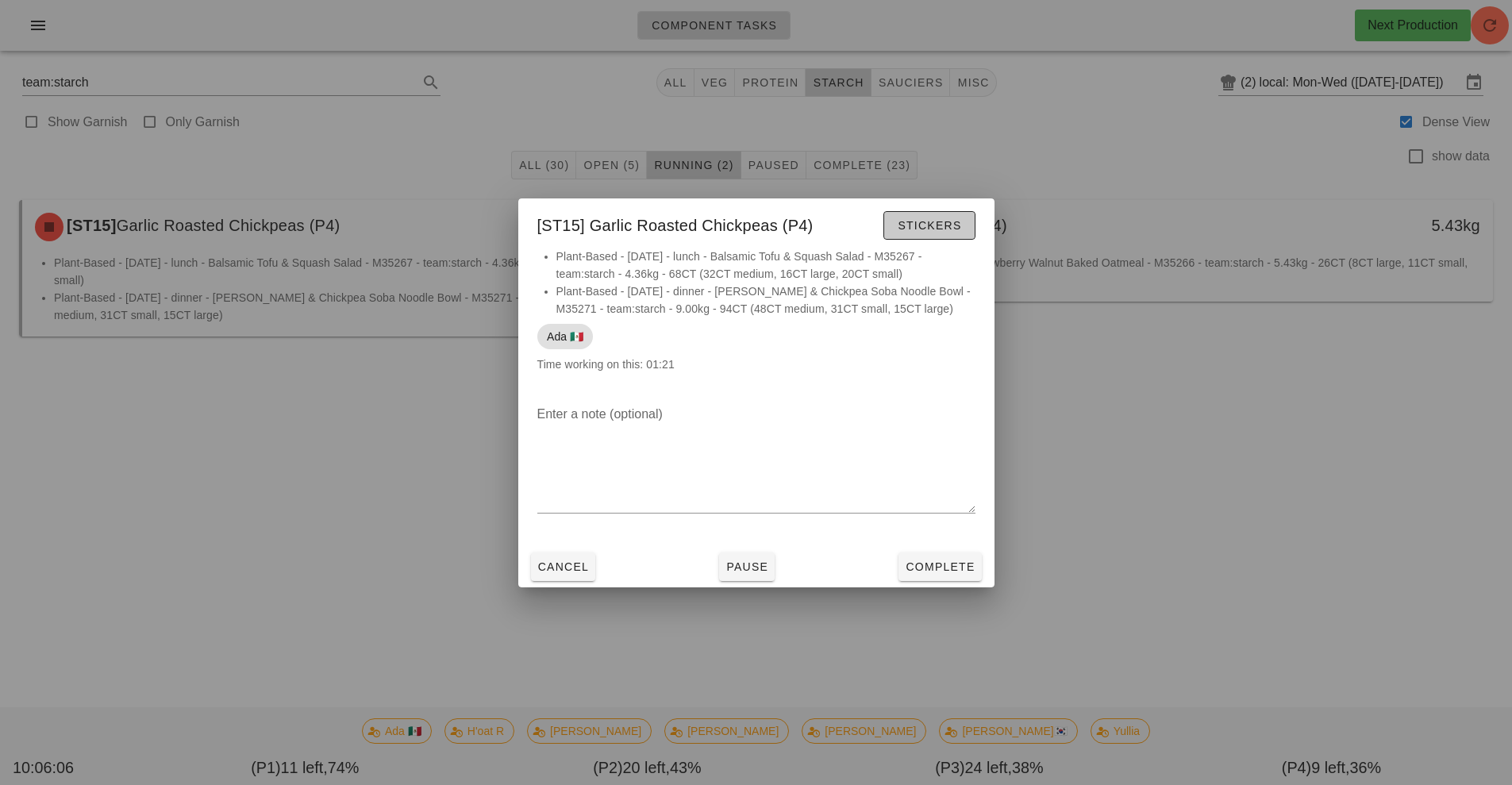
click at [935, 236] on button "Stickers" at bounding box center [929, 225] width 91 height 29
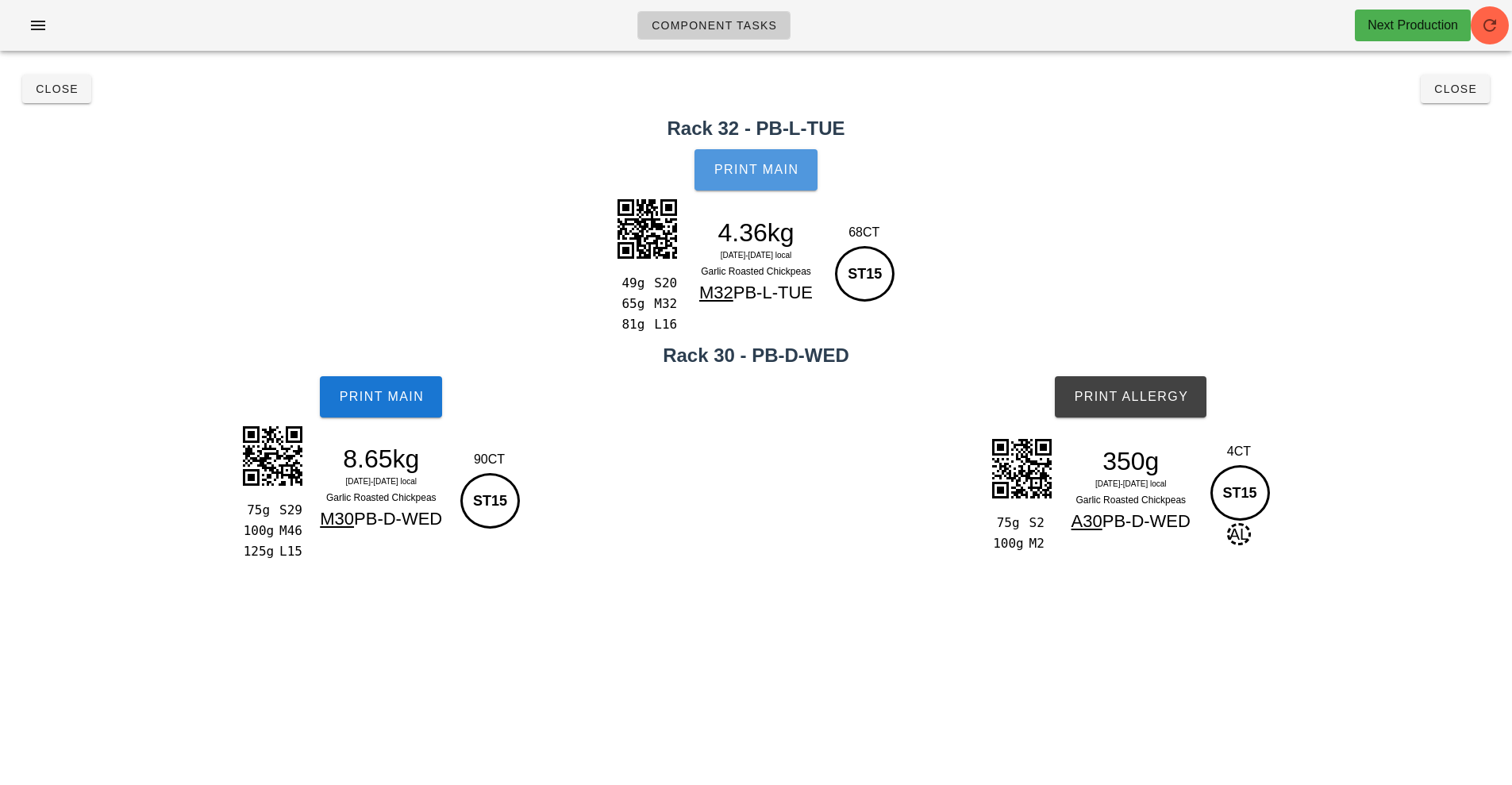
click at [751, 174] on span "Print Main" at bounding box center [756, 170] width 86 height 14
click at [410, 405] on button "Print Main" at bounding box center [380, 397] width 122 height 42
click at [1162, 392] on span "Print Allergy" at bounding box center [1131, 397] width 115 height 14
click at [1463, 102] on button "Close" at bounding box center [1456, 88] width 69 height 29
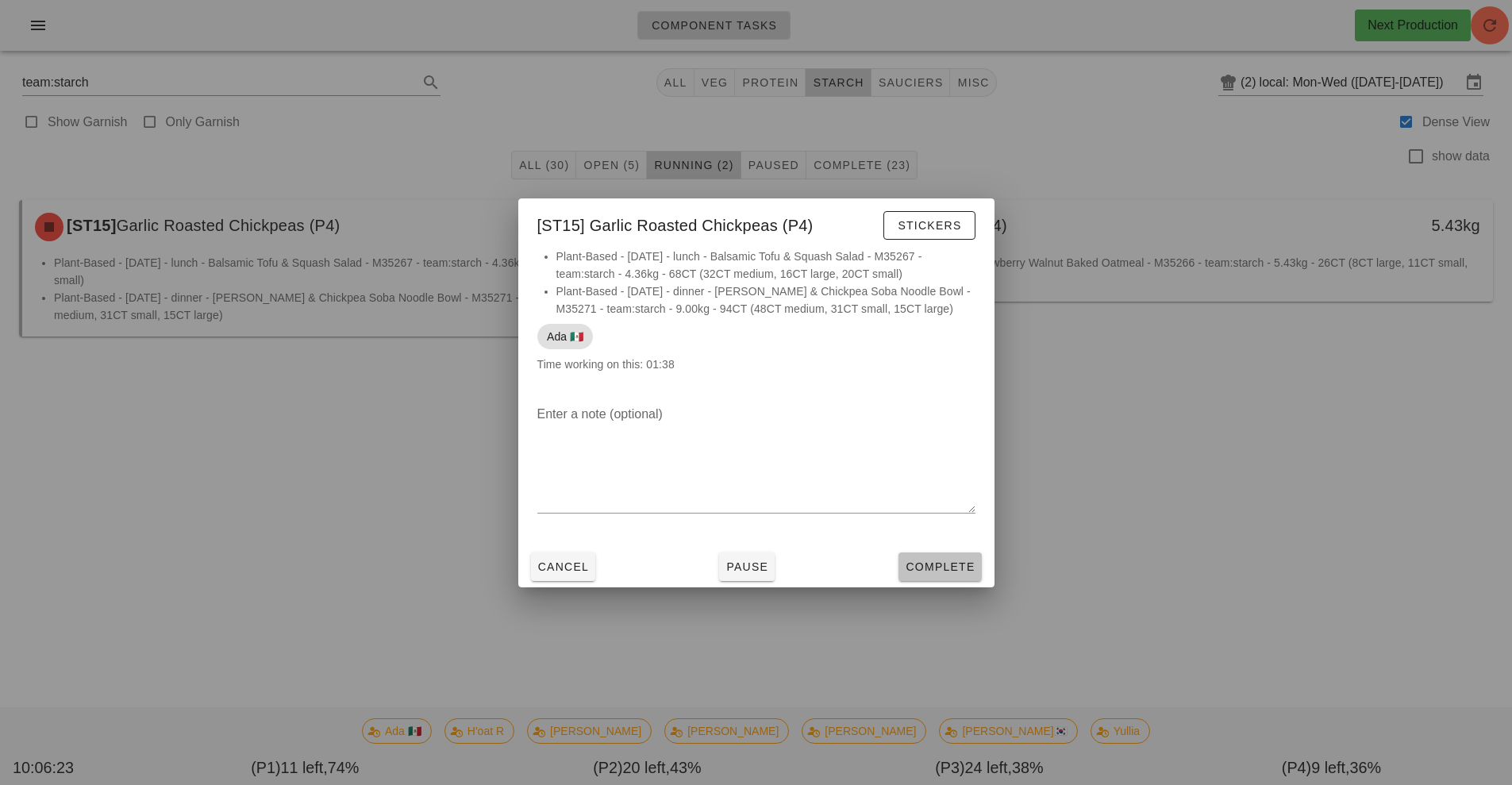
click at [940, 577] on button "Complete" at bounding box center [939, 567] width 82 height 29
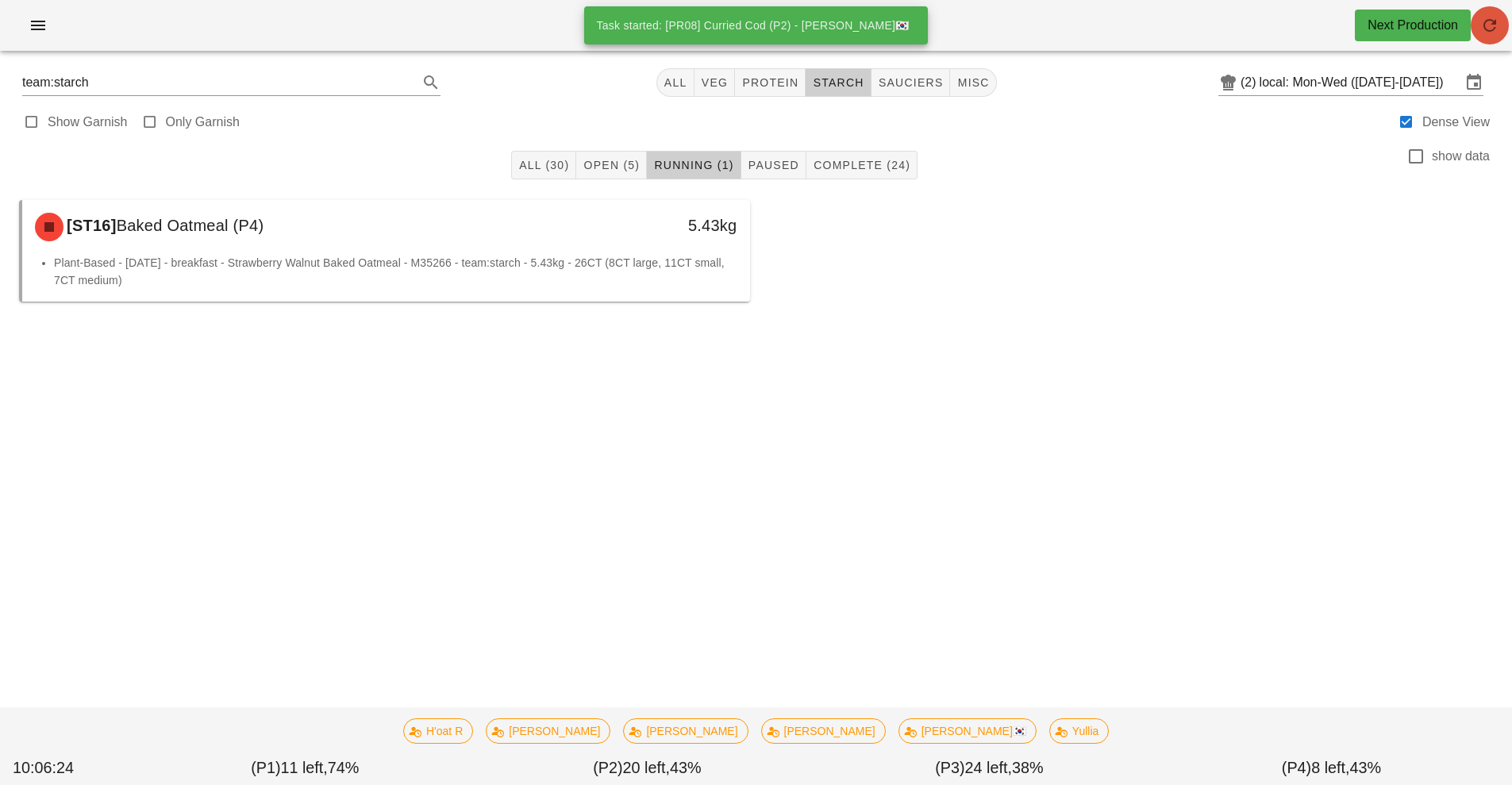
click at [1505, 27] on span "button" at bounding box center [1490, 25] width 38 height 19
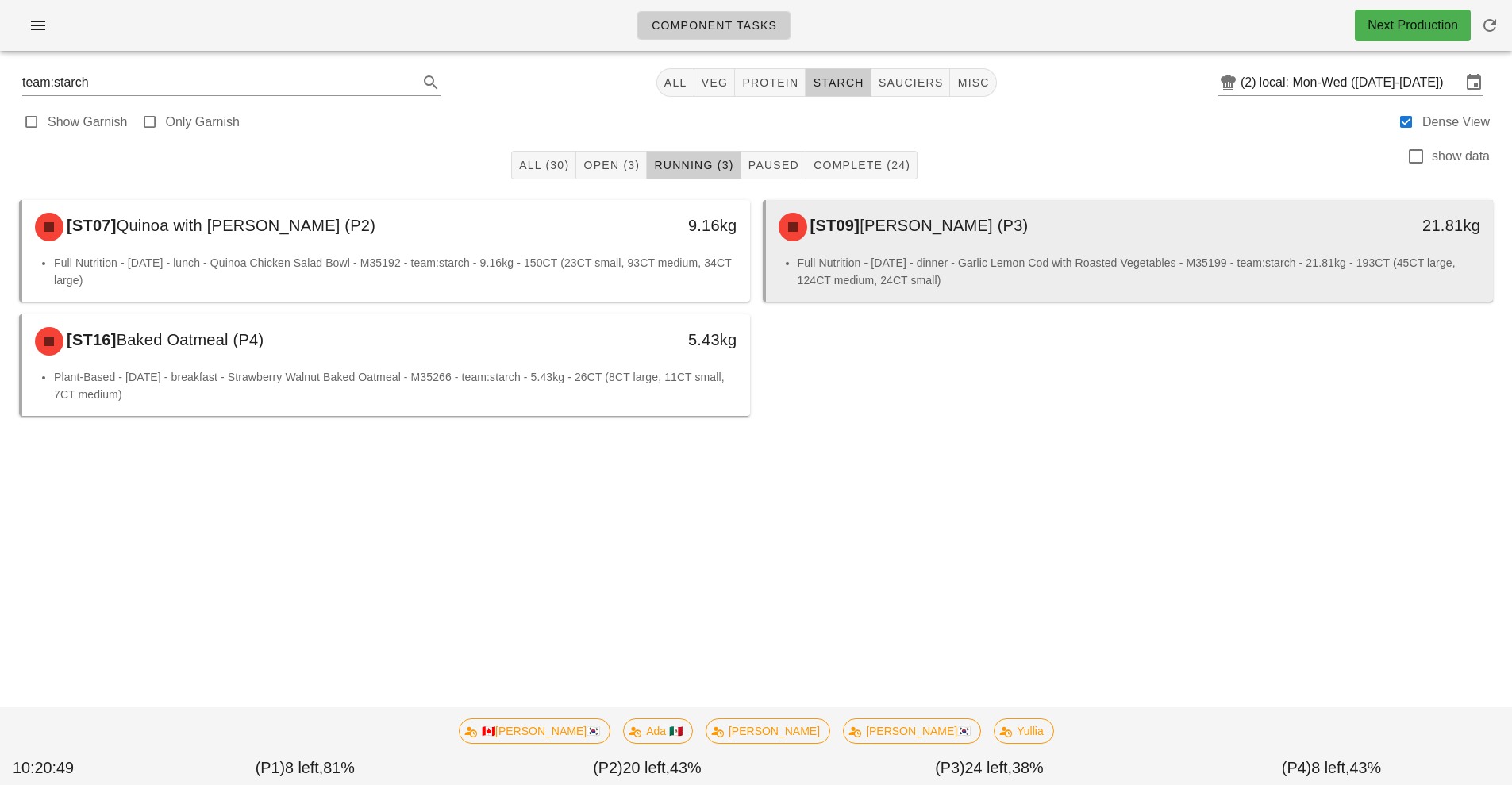
click at [958, 263] on li "Full Nutrition - [DATE] - dinner - Garlic Lemon Cod with Roasted Vegetables - M…" at bounding box center [1139, 271] width 684 height 35
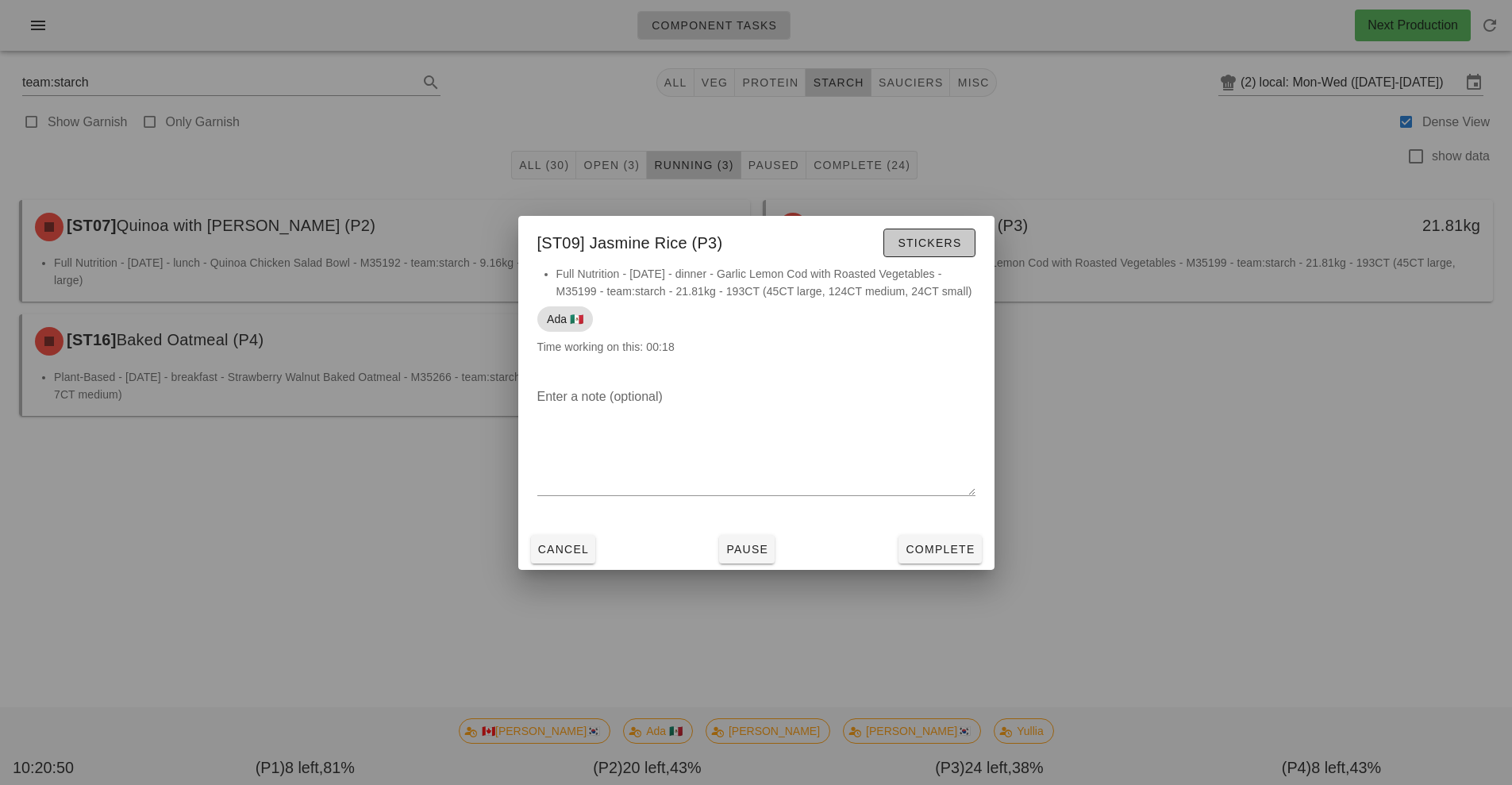
click at [918, 248] on span "Stickers" at bounding box center [929, 243] width 64 height 13
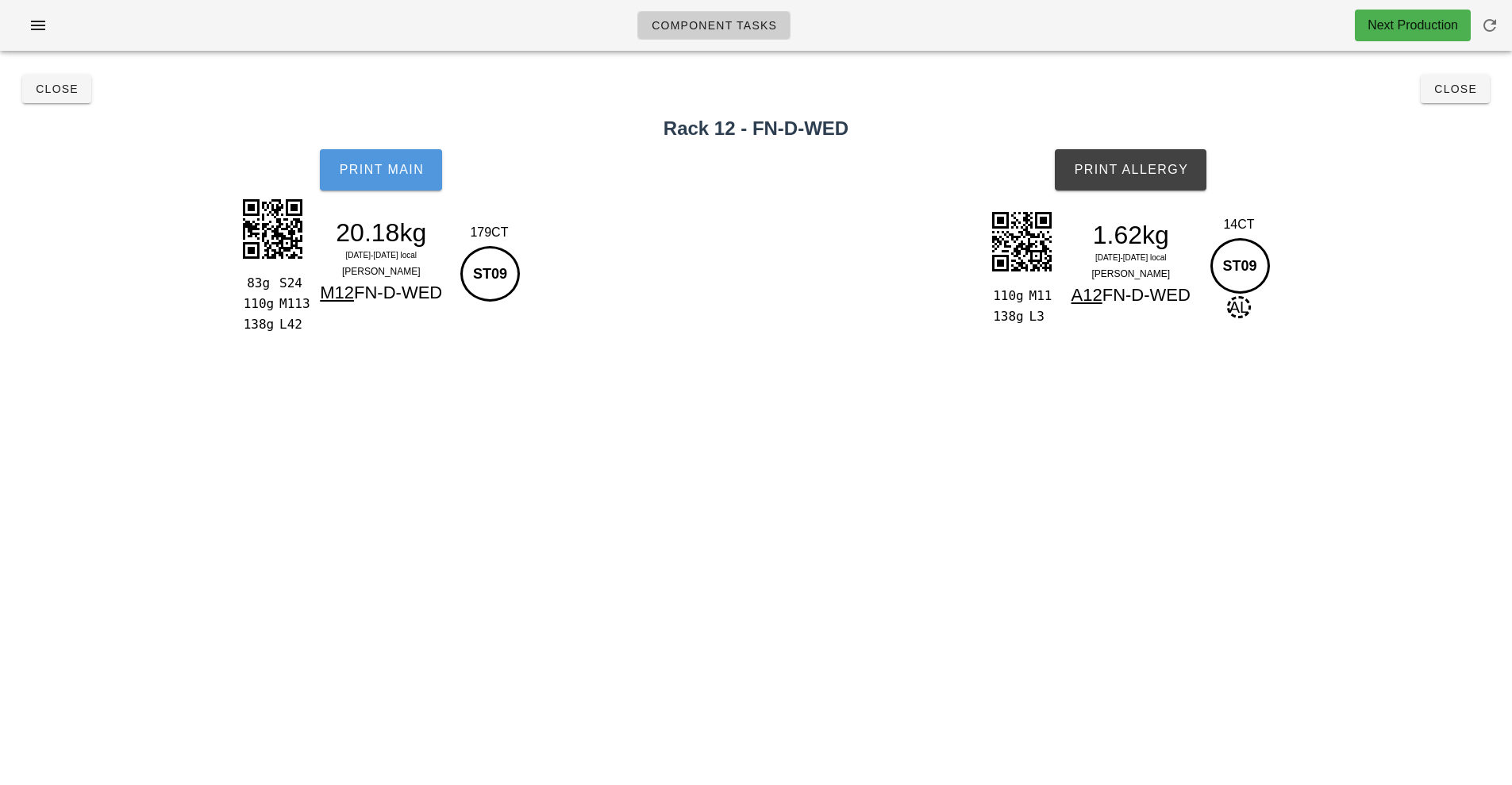
click at [367, 170] on span "Print Main" at bounding box center [380, 170] width 86 height 14
click at [404, 173] on span "Print Main" at bounding box center [380, 170] width 86 height 14
click at [1166, 172] on span "Print Allergy" at bounding box center [1131, 170] width 115 height 14
click at [1437, 99] on button "Close" at bounding box center [1456, 88] width 69 height 29
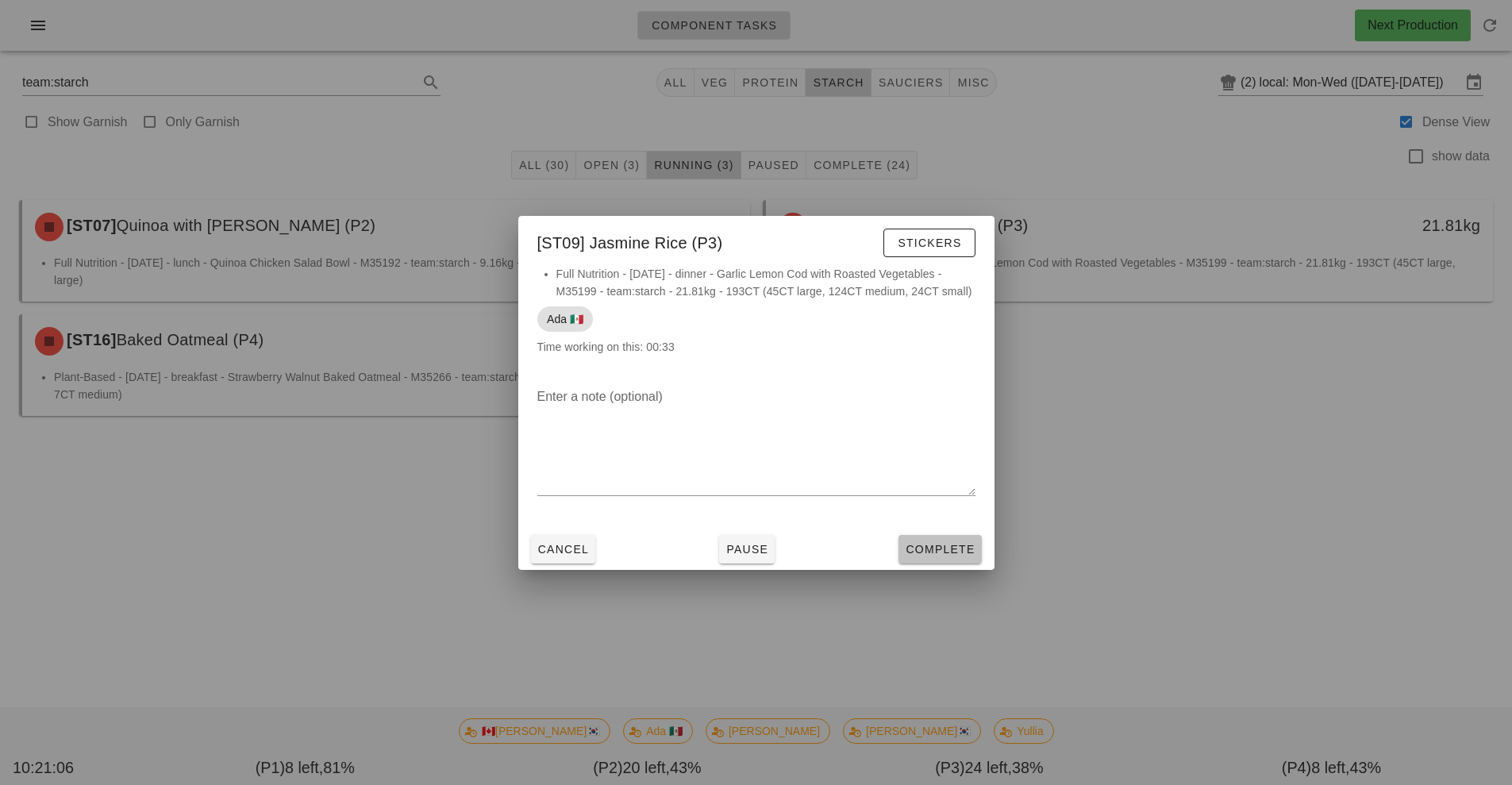
click at [952, 561] on button "Complete" at bounding box center [939, 548] width 82 height 29
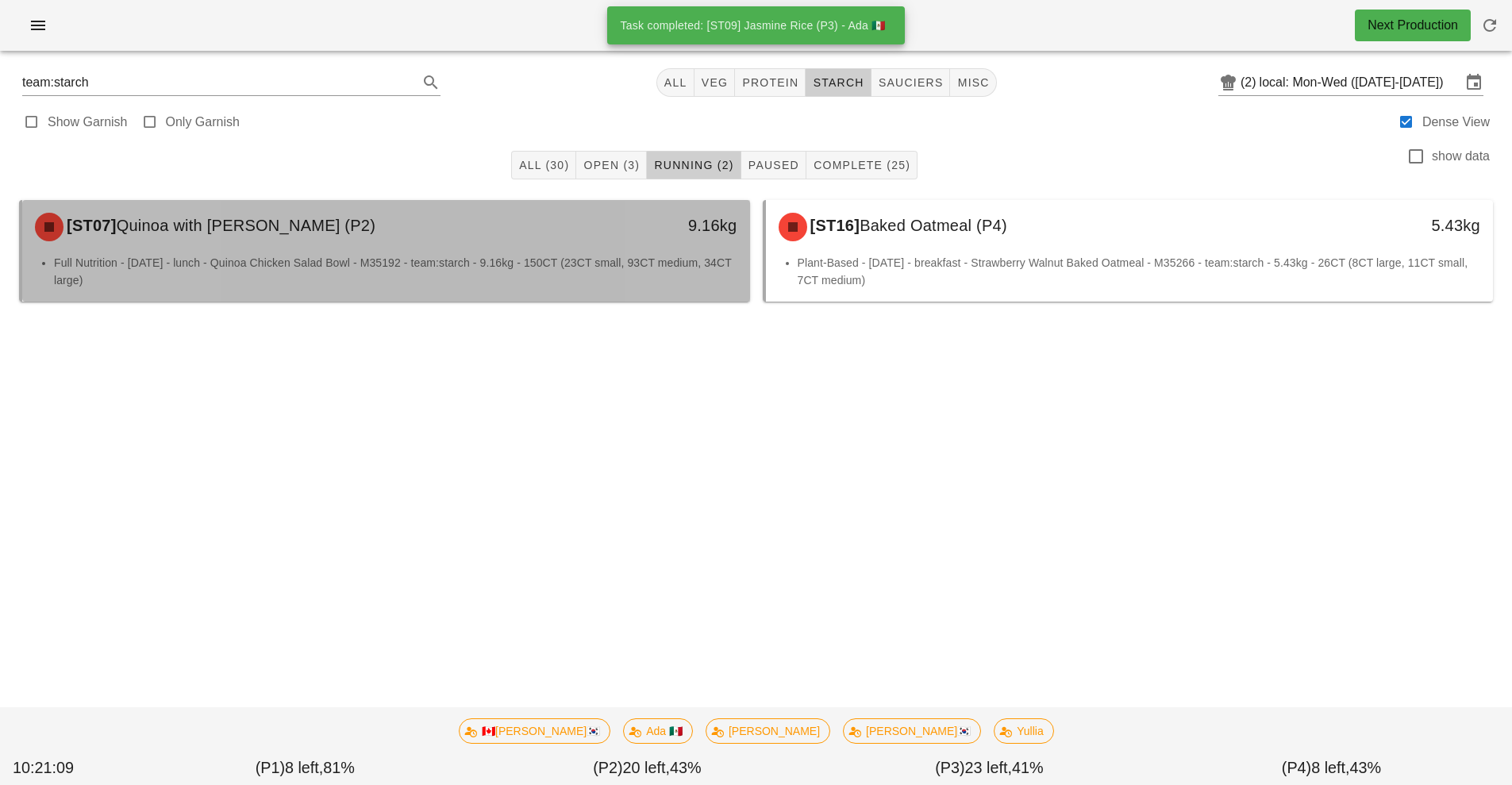
click at [503, 287] on li "Full Nutrition - [DATE] - lunch - Quinoa Chicken Salad Bowl - M35192 - team:sta…" at bounding box center [395, 271] width 684 height 35
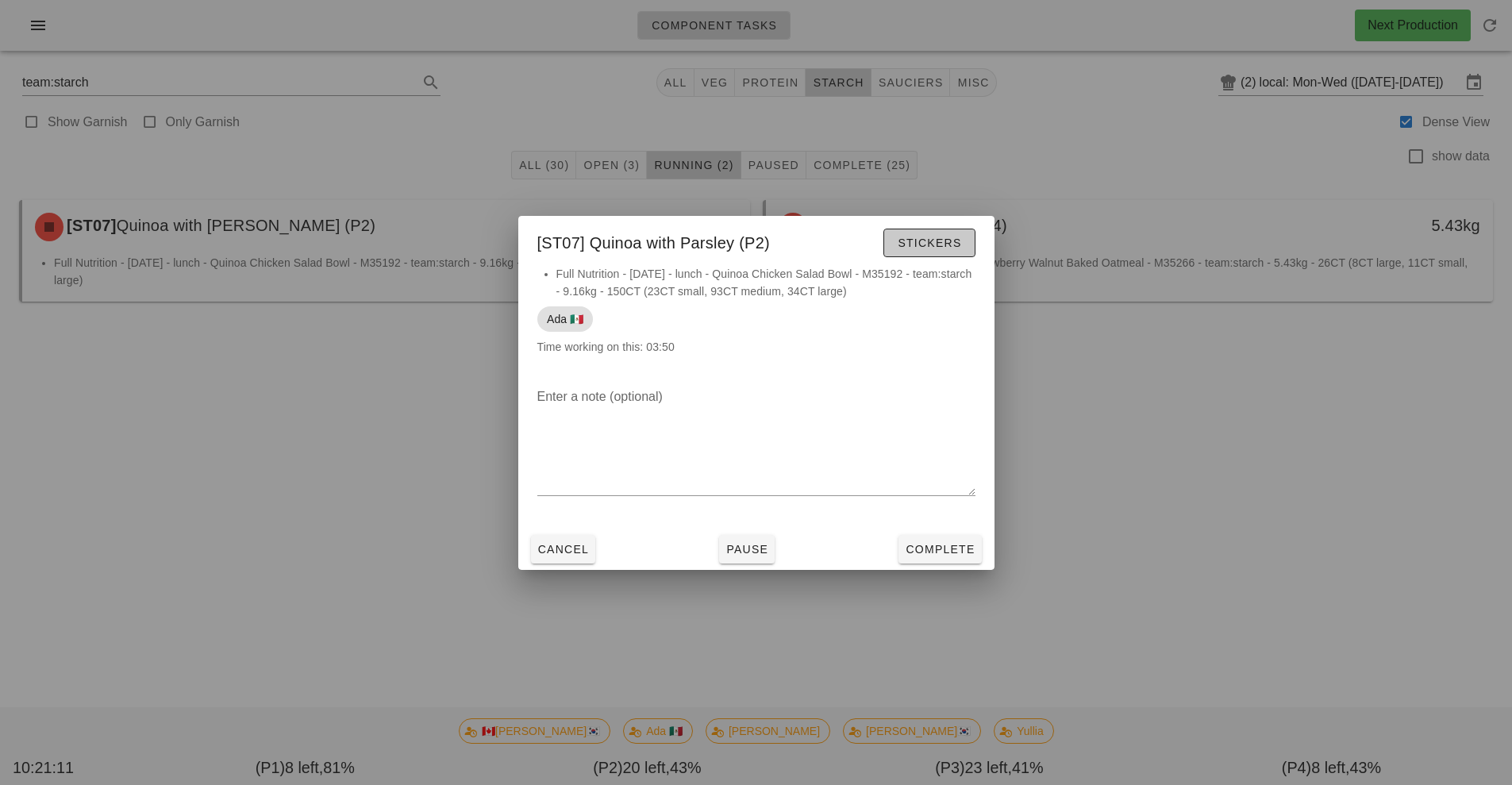
click at [956, 240] on span "Stickers" at bounding box center [929, 243] width 64 height 13
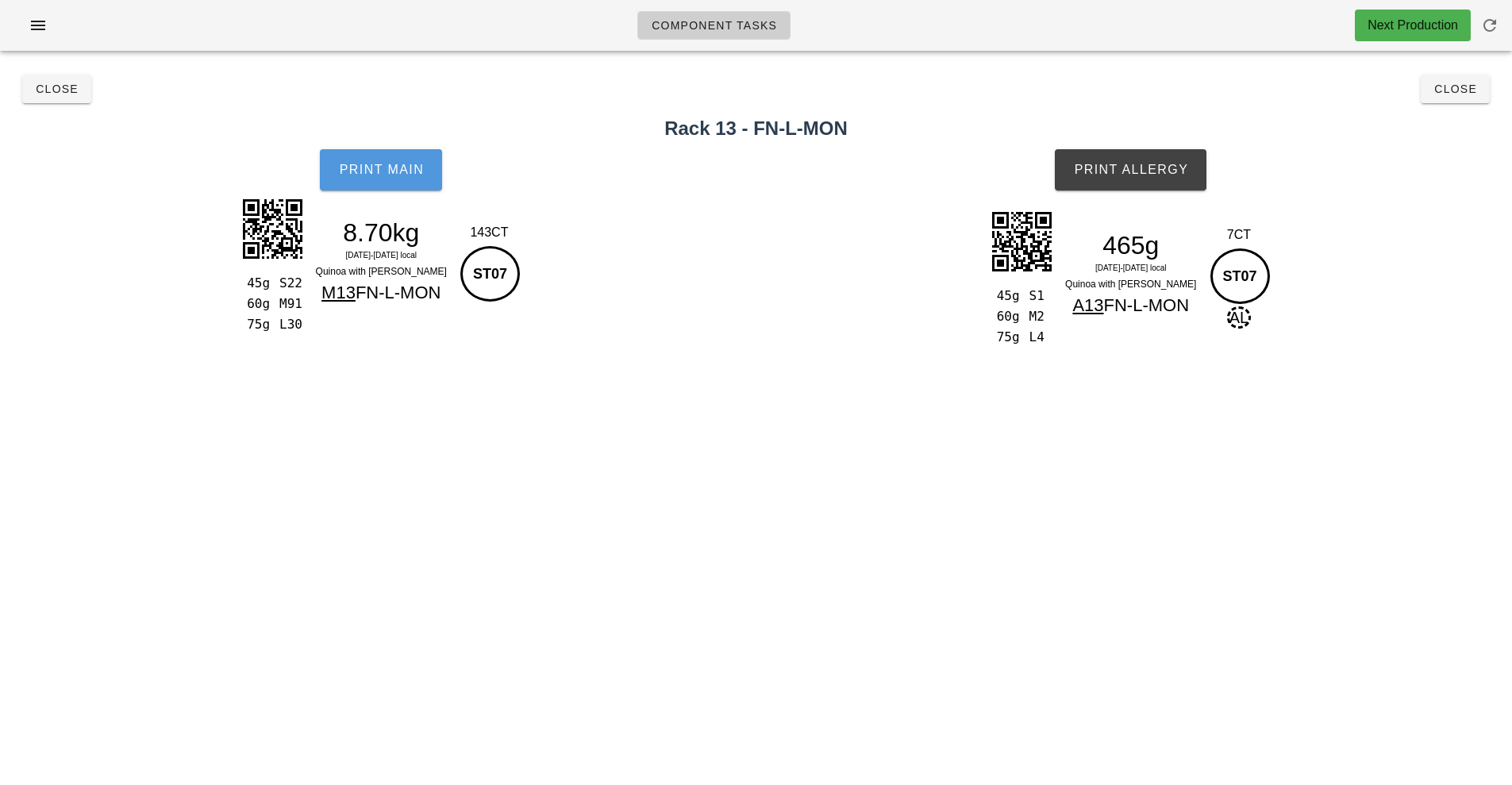
click at [359, 175] on span "Print Main" at bounding box center [380, 170] width 86 height 14
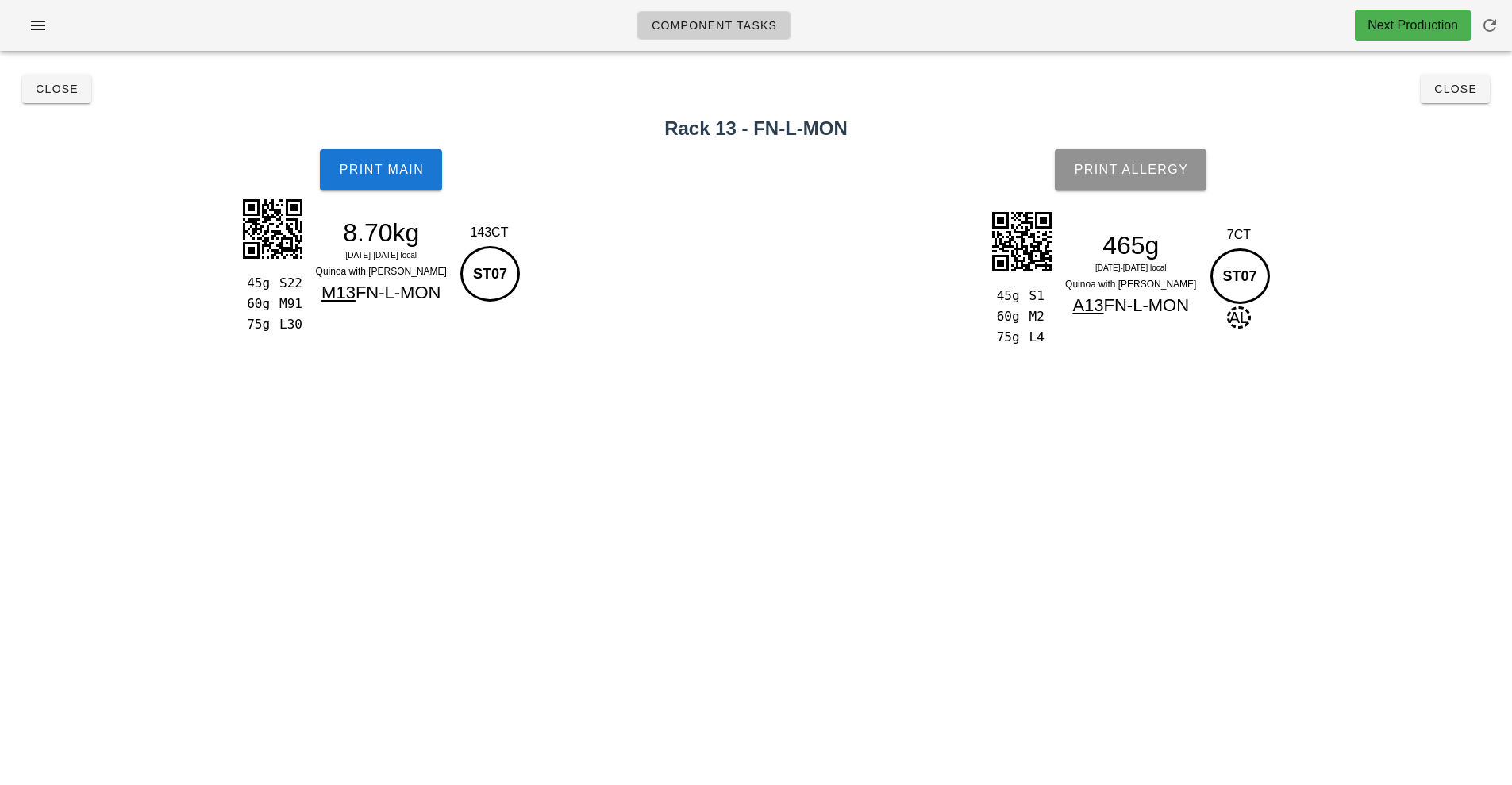
click at [1191, 185] on button "Print Allergy" at bounding box center [1131, 170] width 152 height 42
click at [1463, 91] on span "Close" at bounding box center [1456, 88] width 43 height 13
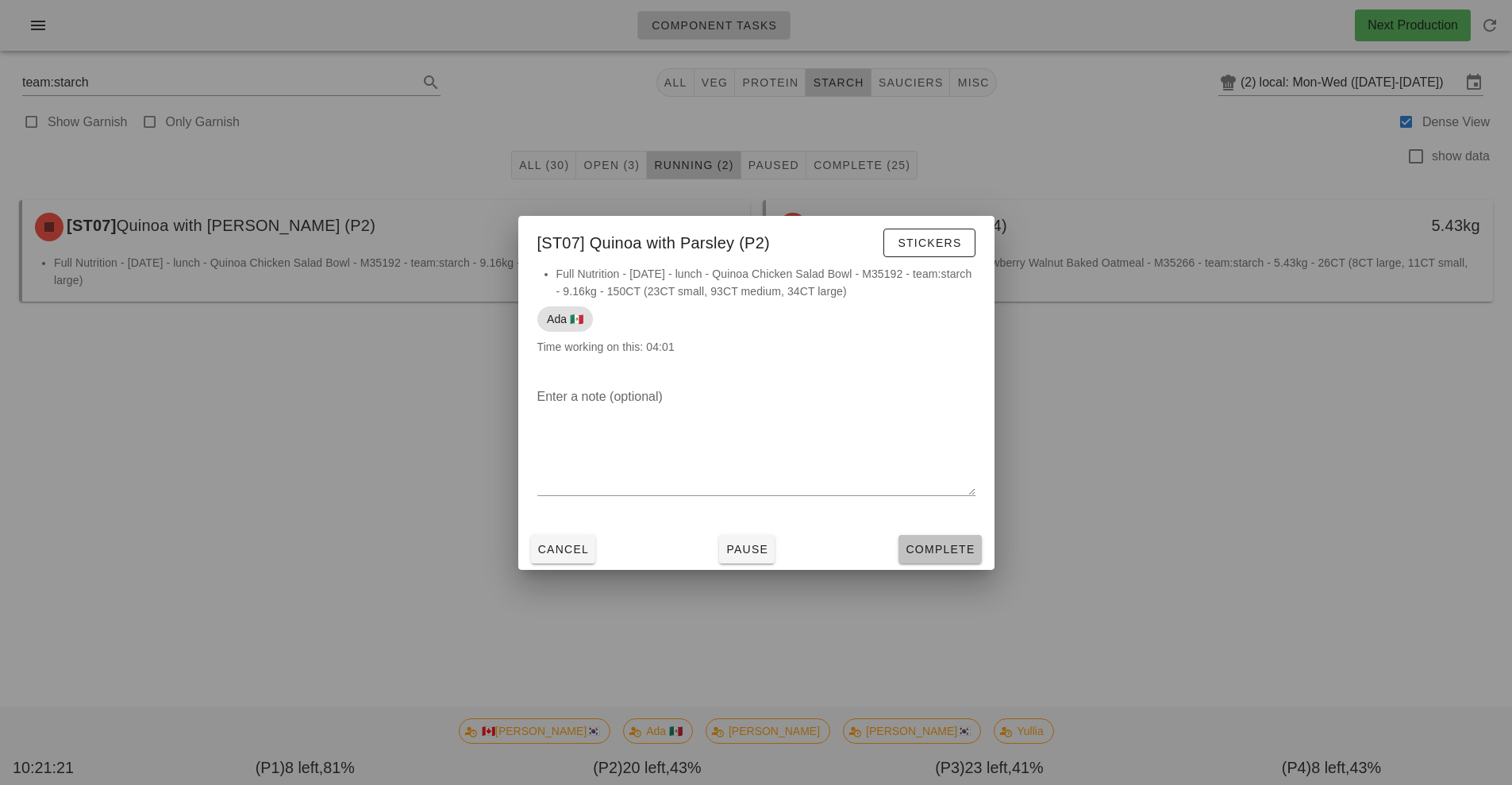
click at [951, 549] on span "Complete" at bounding box center [939, 549] width 70 height 13
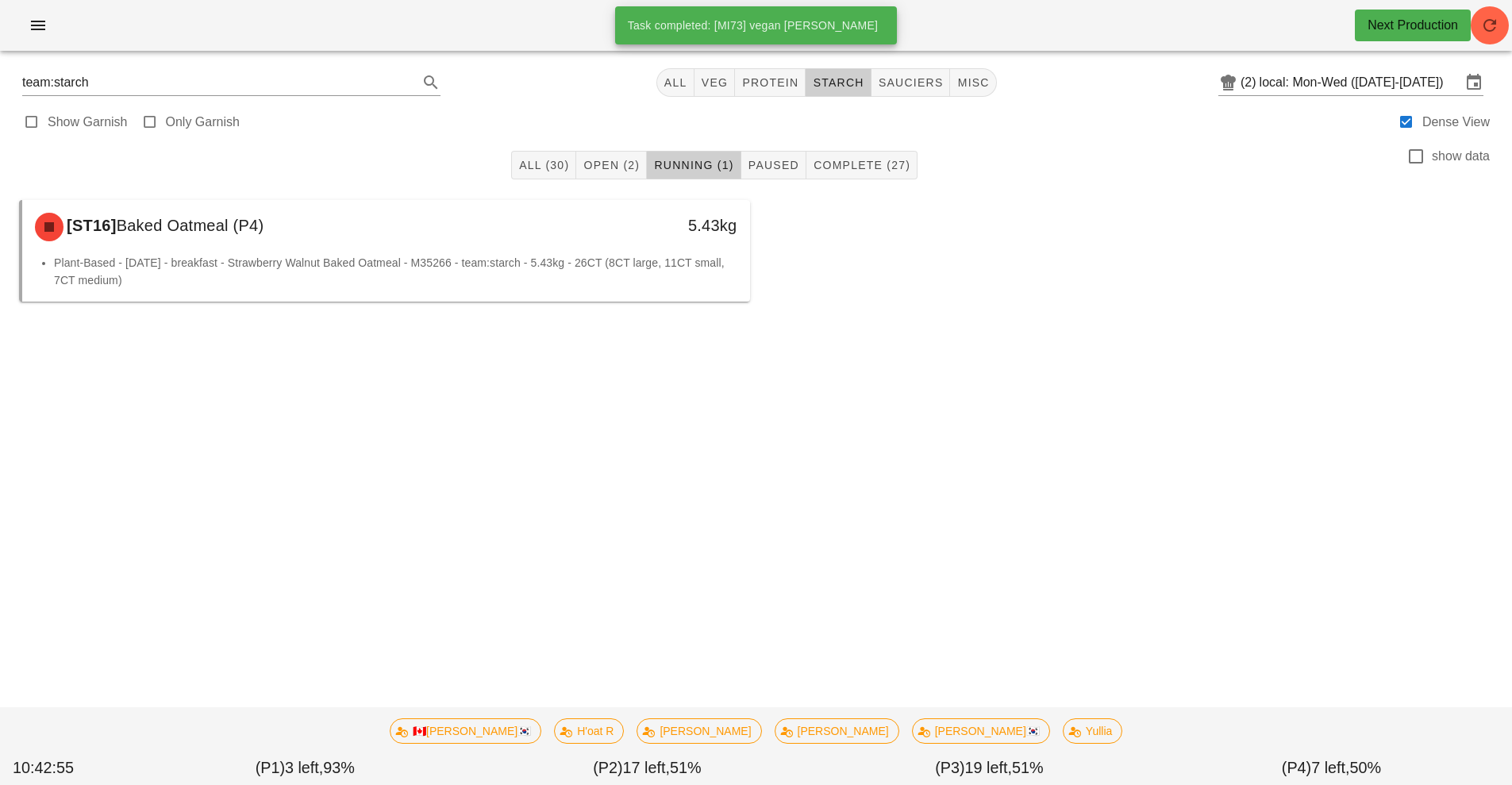
click at [1210, 481] on div "Component Tasks Next Production team:starch All veg protein starch sauciers mis…" at bounding box center [756, 392] width 1512 height 785
click at [717, 81] on span "veg" at bounding box center [715, 82] width 28 height 13
type input "team:veg"
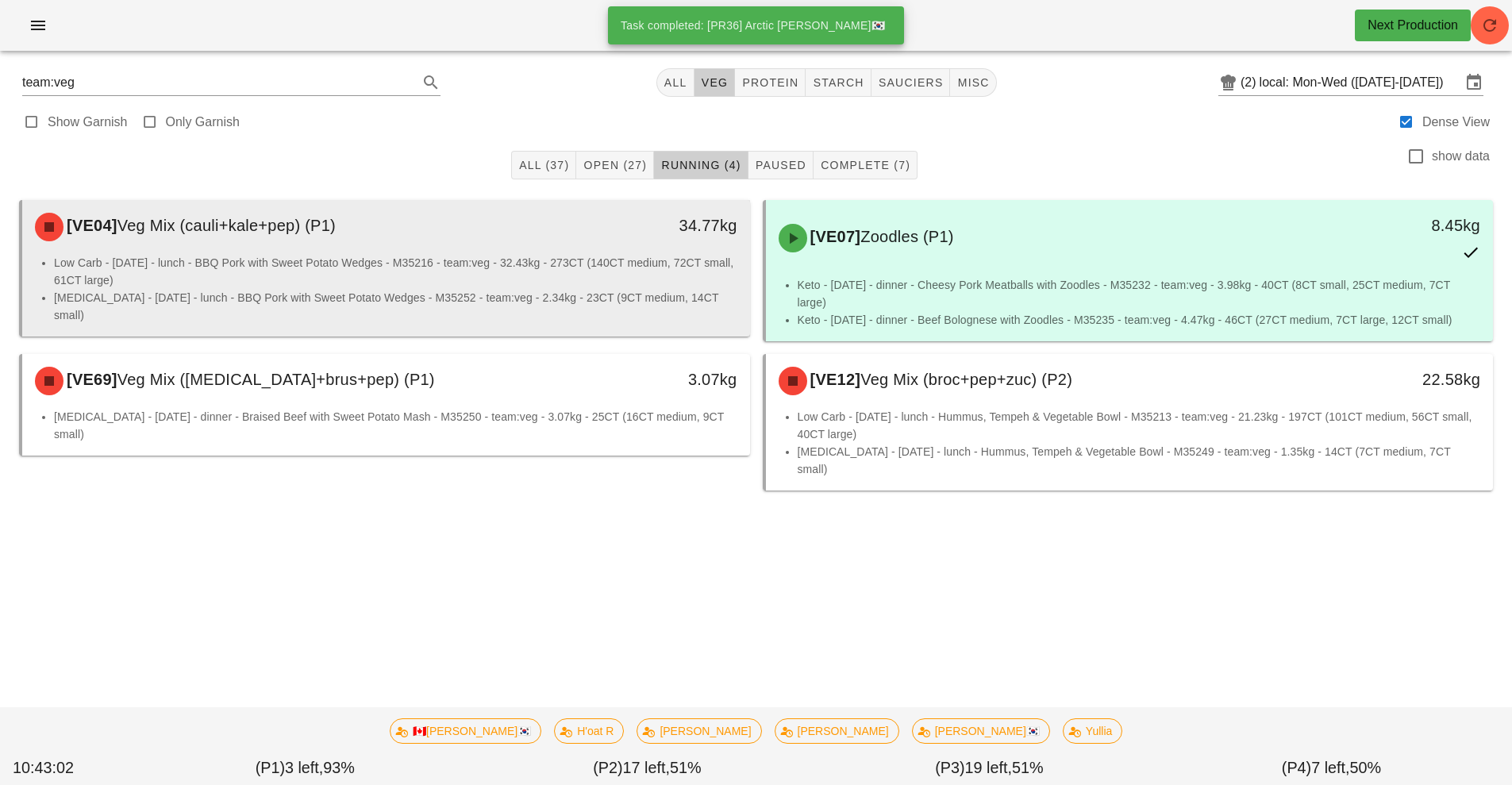
click at [482, 250] on div "[VE04] Veg Mix (cauli+kale+pep) (P1)" at bounding box center [295, 227] width 541 height 48
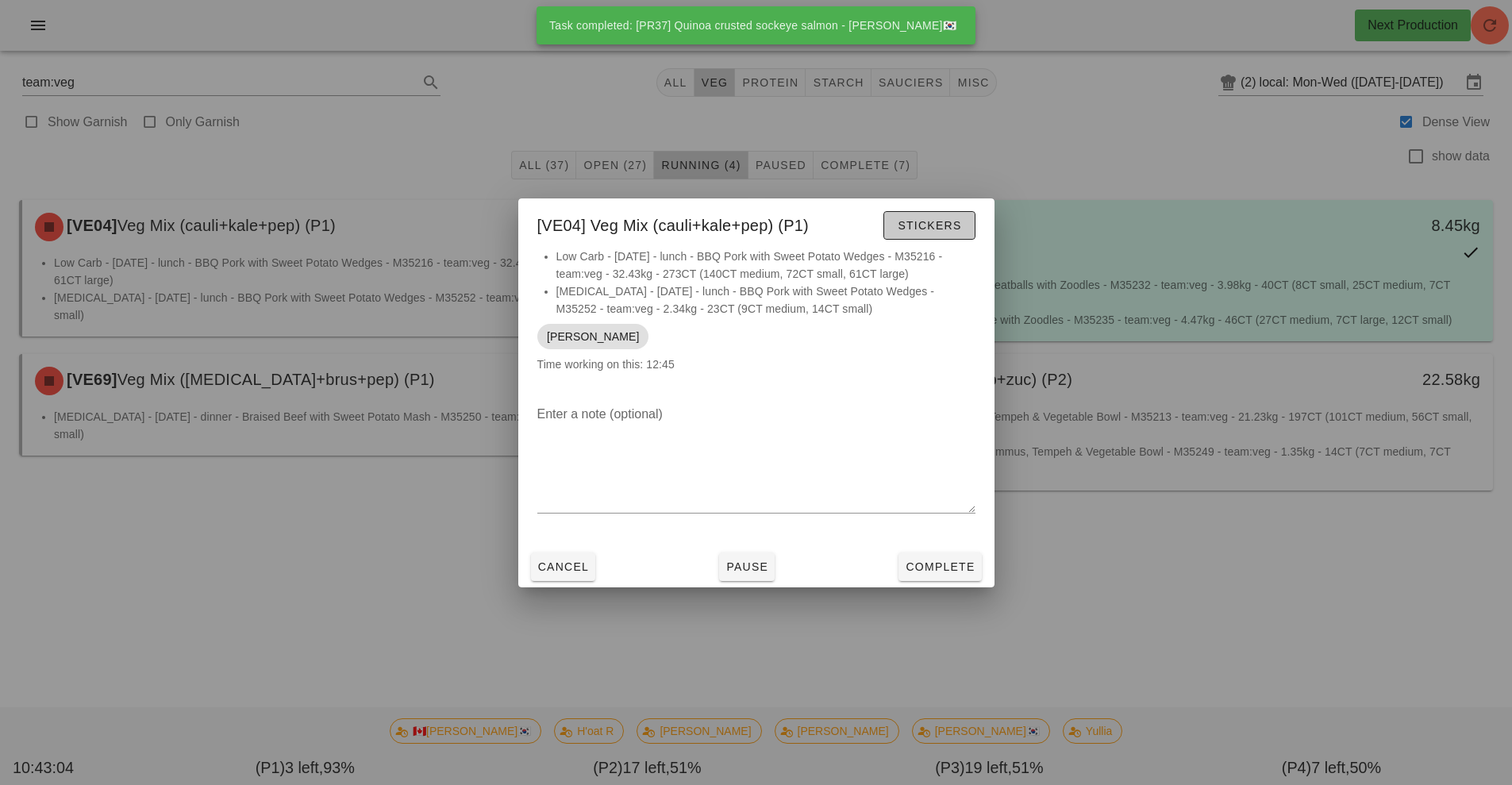
click at [942, 227] on span "Stickers" at bounding box center [929, 225] width 64 height 13
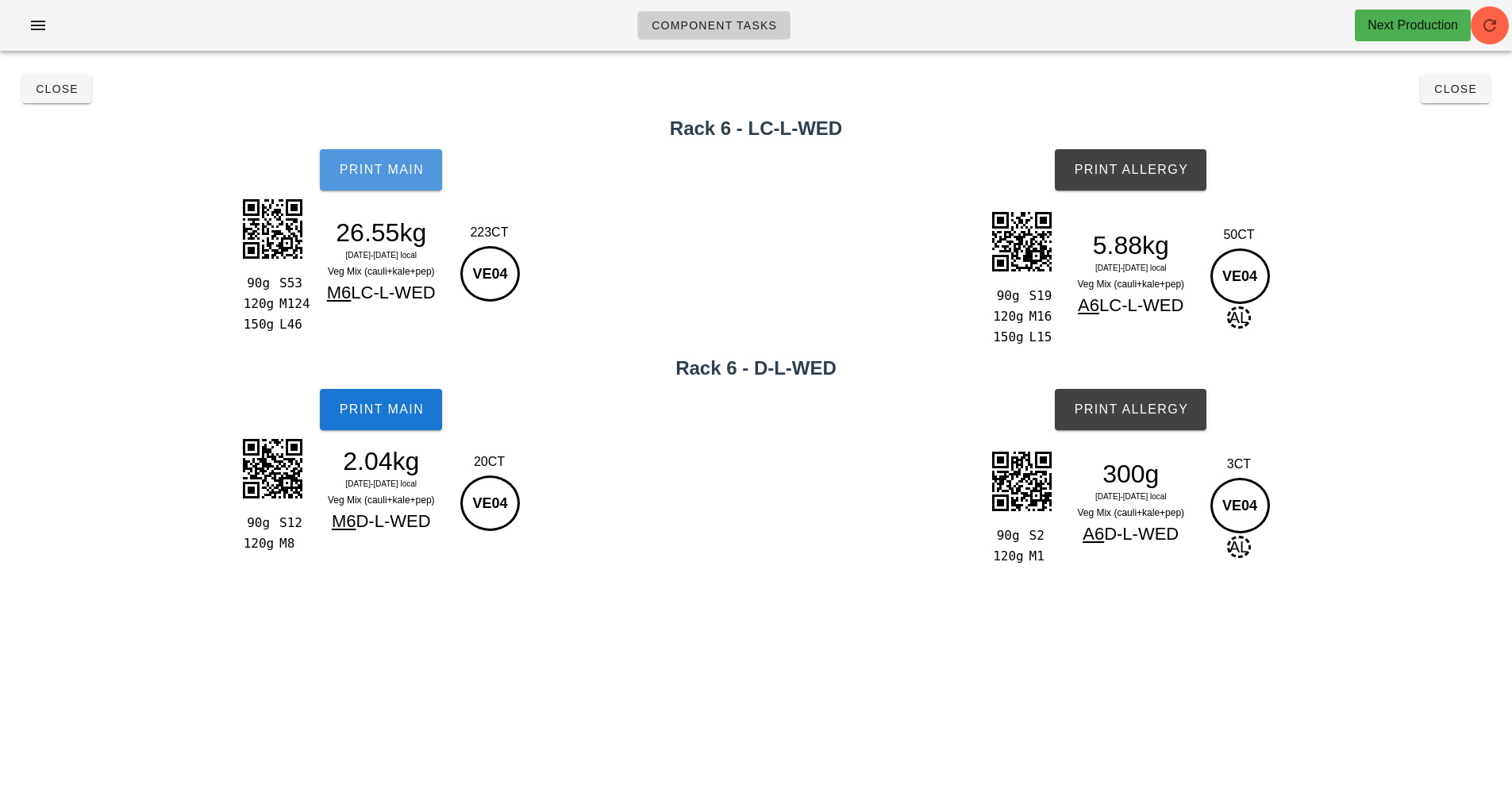
click at [390, 173] on span "Print Main" at bounding box center [380, 170] width 86 height 14
click at [398, 159] on button "Print Main" at bounding box center [380, 170] width 122 height 42
click at [377, 173] on span "Print Main" at bounding box center [380, 170] width 86 height 14
click at [399, 165] on span "Print Main" at bounding box center [380, 170] width 86 height 14
click at [1153, 176] on span "Print Allergy" at bounding box center [1131, 170] width 115 height 14
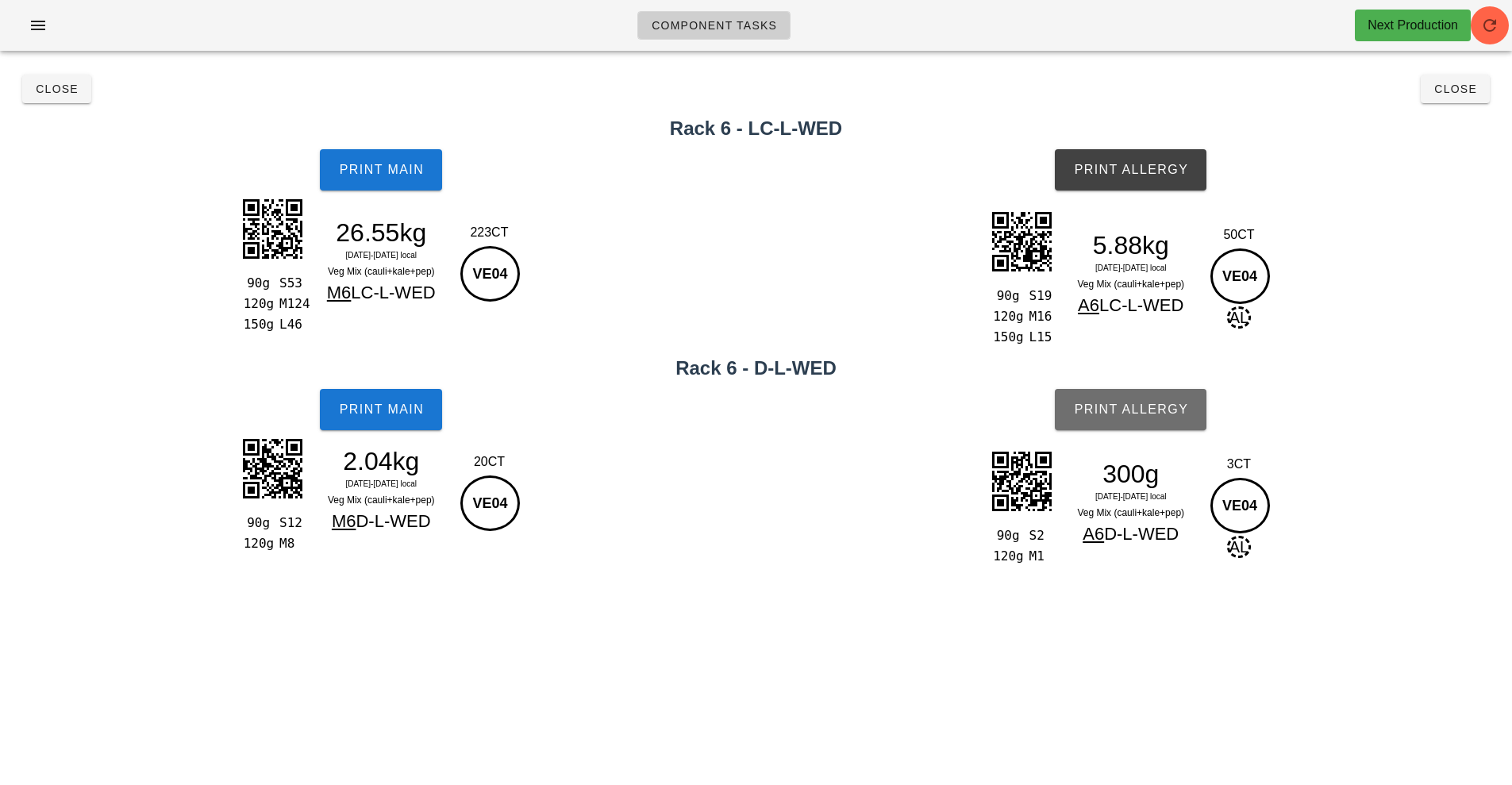
click at [1158, 396] on button "Print Allergy" at bounding box center [1131, 410] width 152 height 42
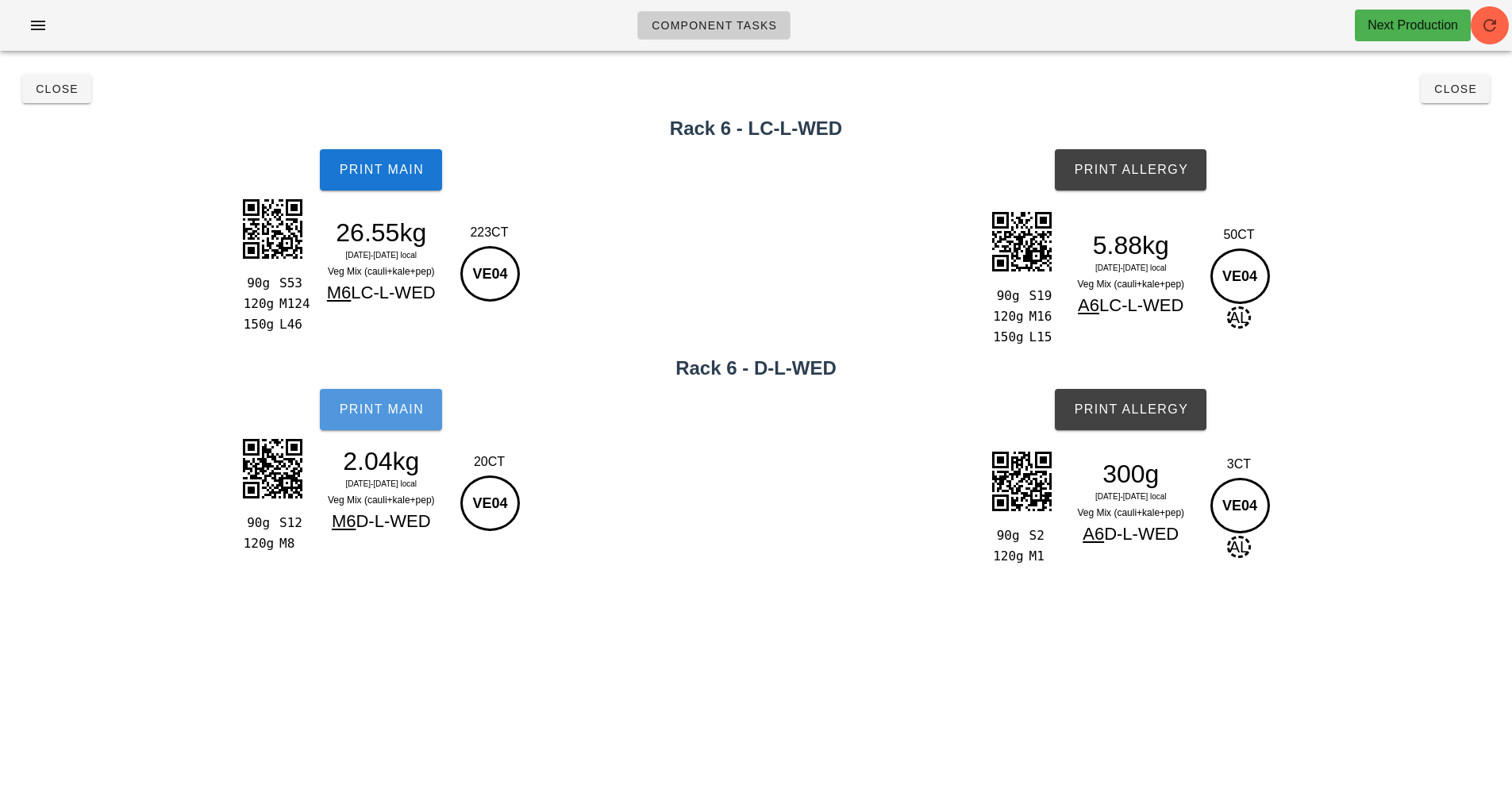
click at [374, 402] on span "Print Main" at bounding box center [380, 409] width 86 height 14
click at [1463, 90] on span "Close" at bounding box center [1456, 88] width 43 height 13
click at [1507, 32] on span "button" at bounding box center [1490, 25] width 38 height 19
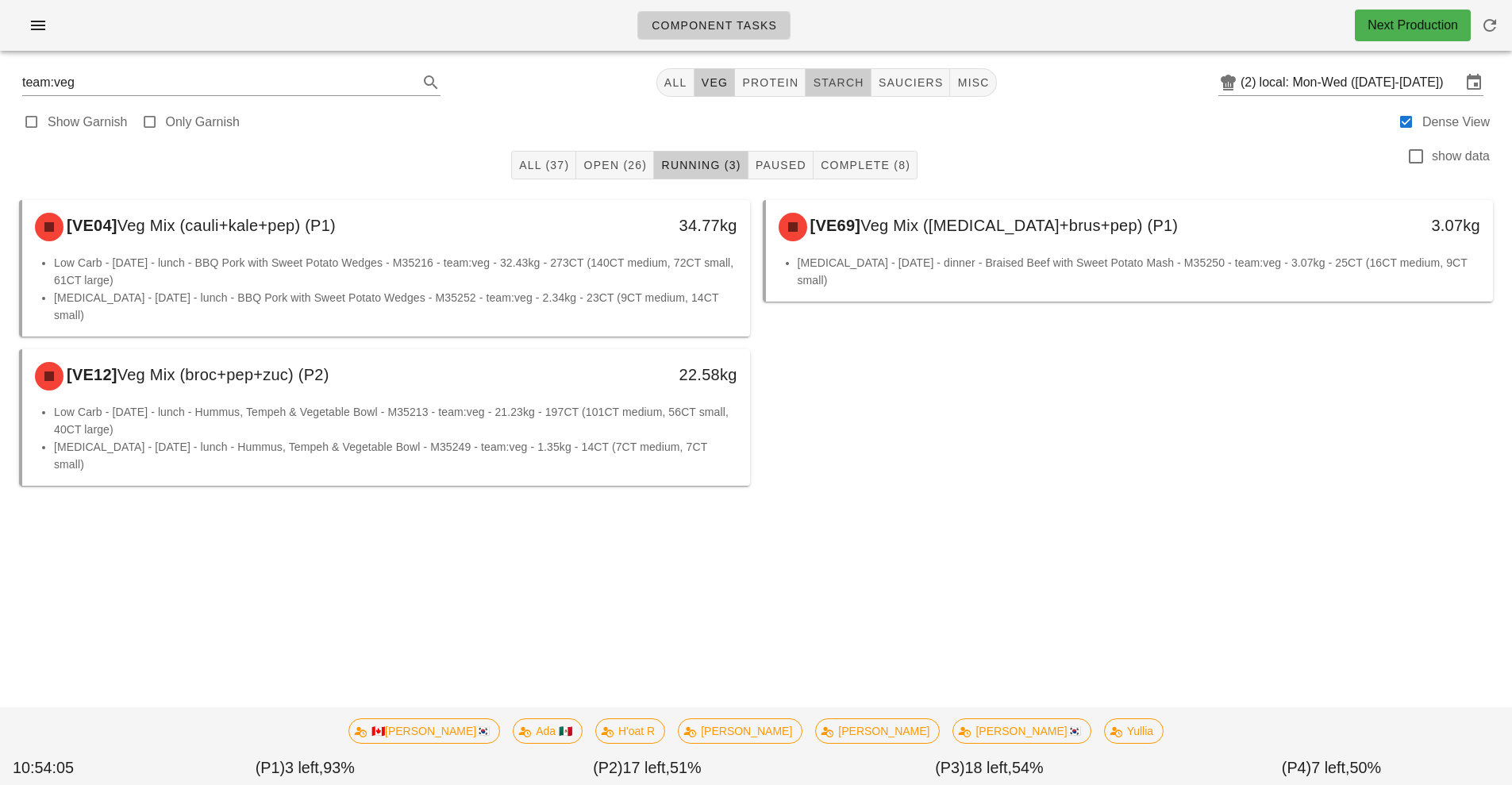
click at [837, 94] on button "starch" at bounding box center [838, 82] width 65 height 29
type input "team:starch"
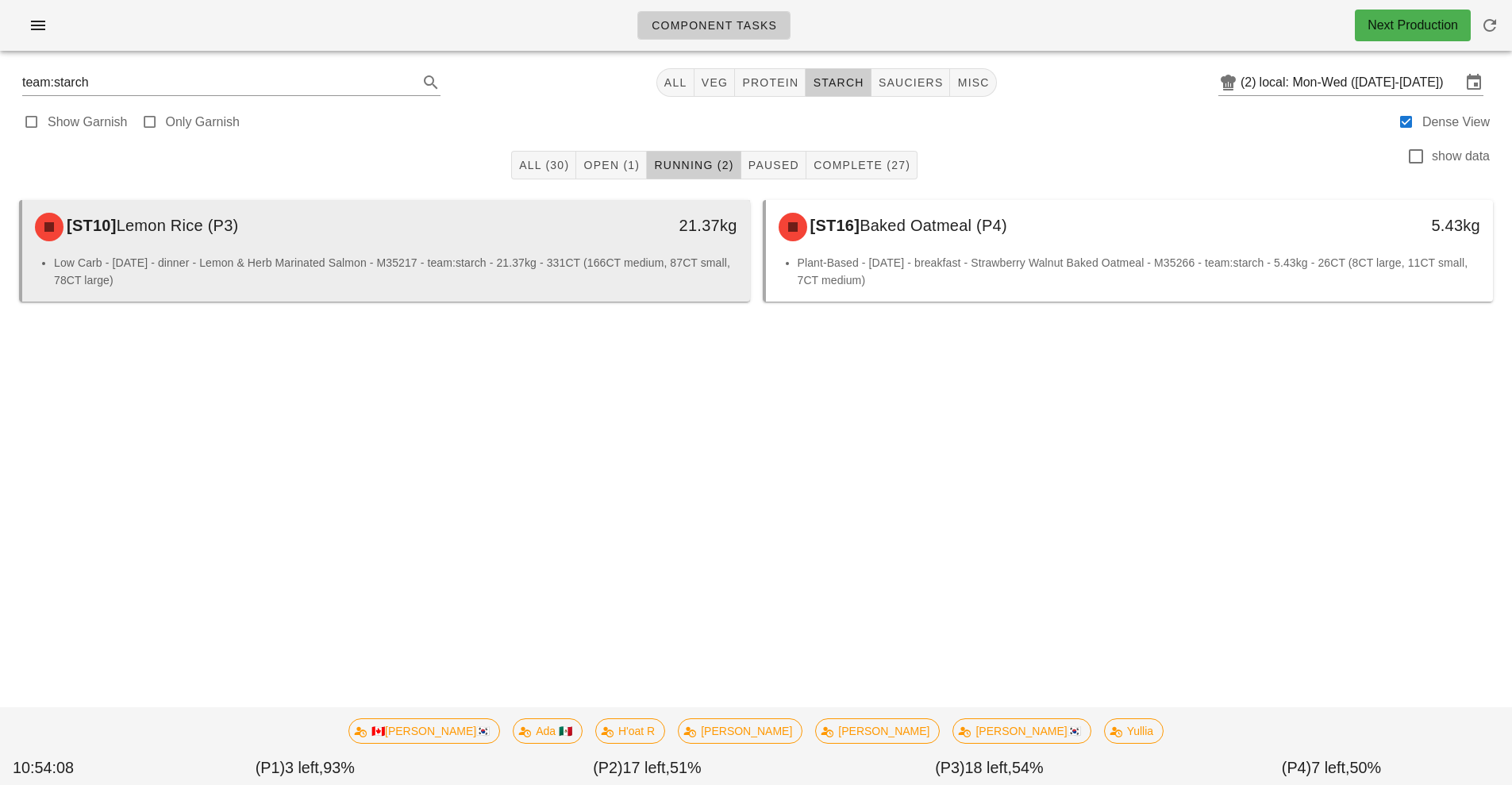
click at [399, 279] on li "Low Carb - Wednesday - dinner - Lemon & Herb Marinated Salmon - M35217 - team:s…" at bounding box center [395, 271] width 684 height 35
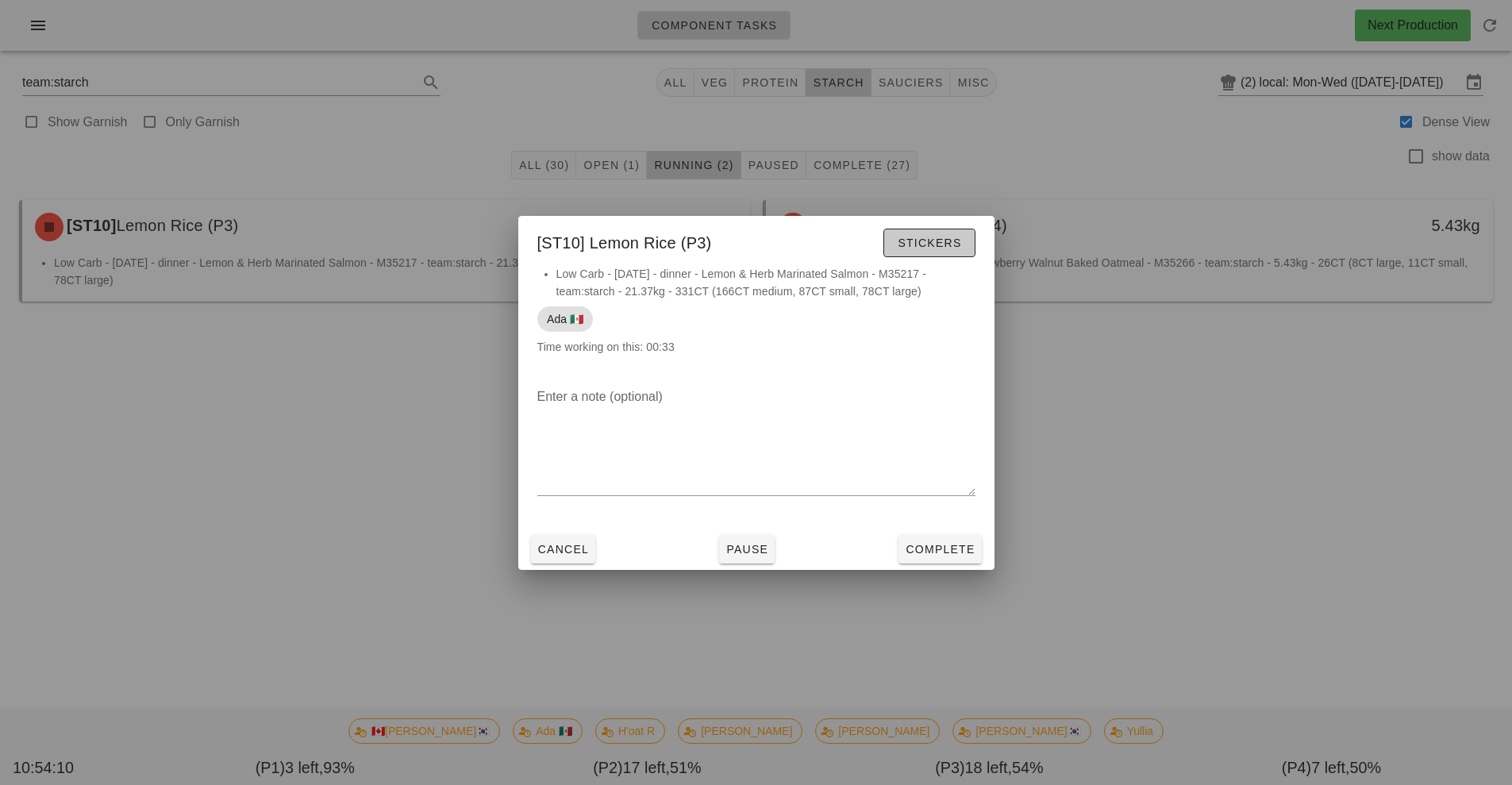
click at [939, 245] on span "Stickers" at bounding box center [929, 243] width 64 height 13
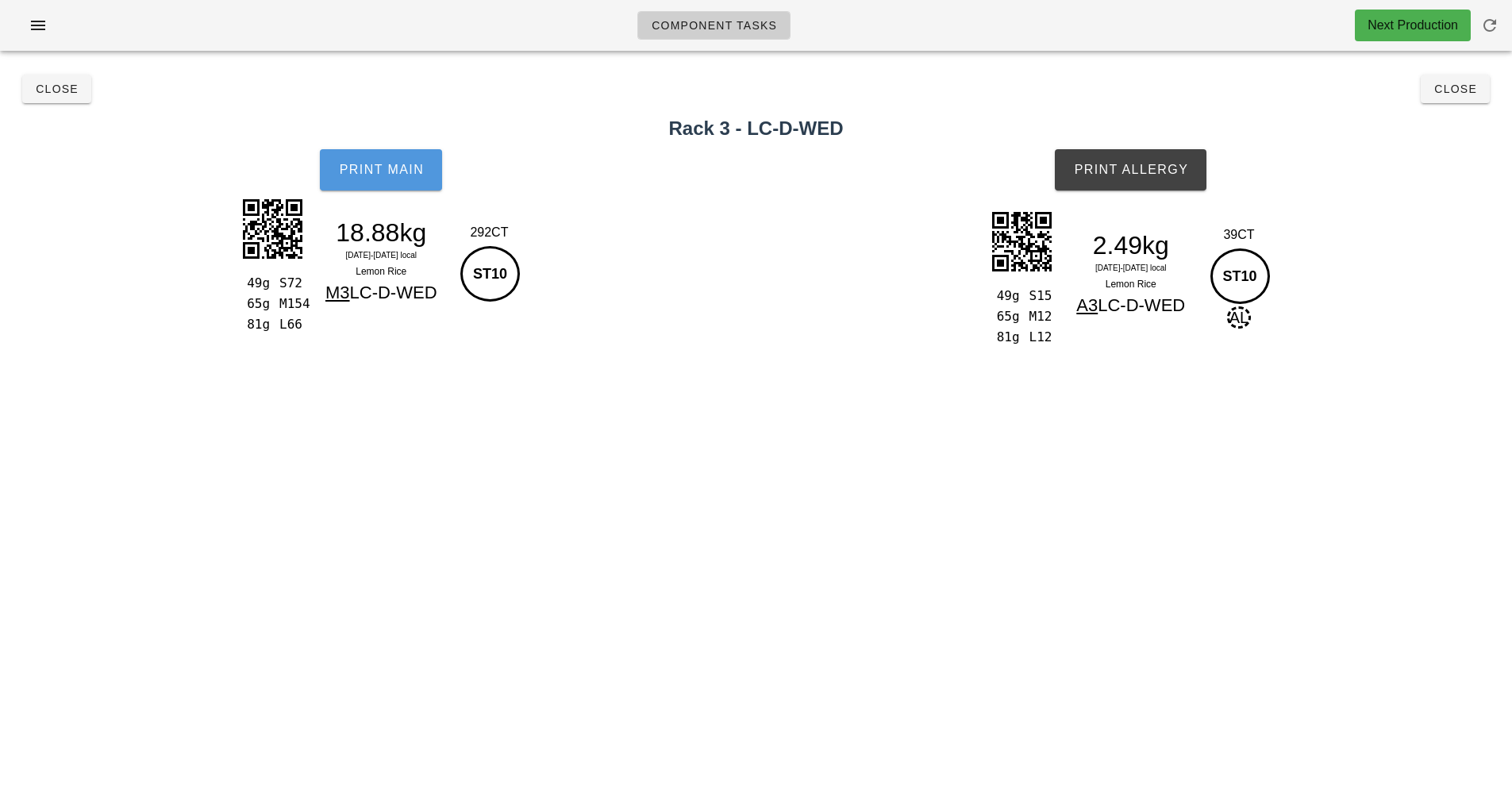
click at [365, 170] on span "Print Main" at bounding box center [380, 170] width 86 height 14
click at [393, 165] on span "Print Main" at bounding box center [380, 170] width 86 height 14
click at [1140, 176] on span "Print Allergy" at bounding box center [1131, 170] width 115 height 14
click at [1434, 99] on button "Close" at bounding box center [1456, 88] width 69 height 29
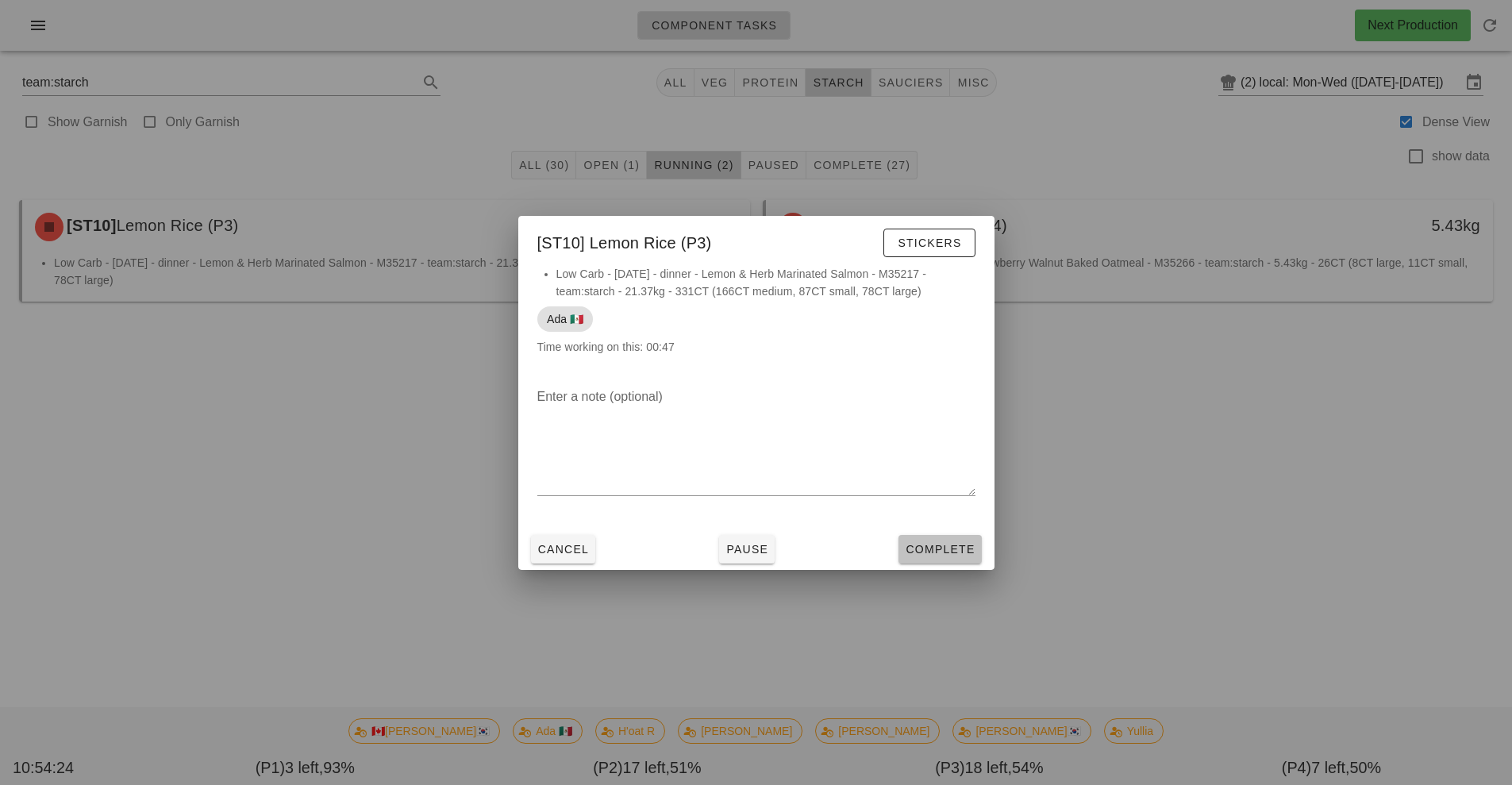
click at [947, 562] on button "Complete" at bounding box center [939, 548] width 82 height 29
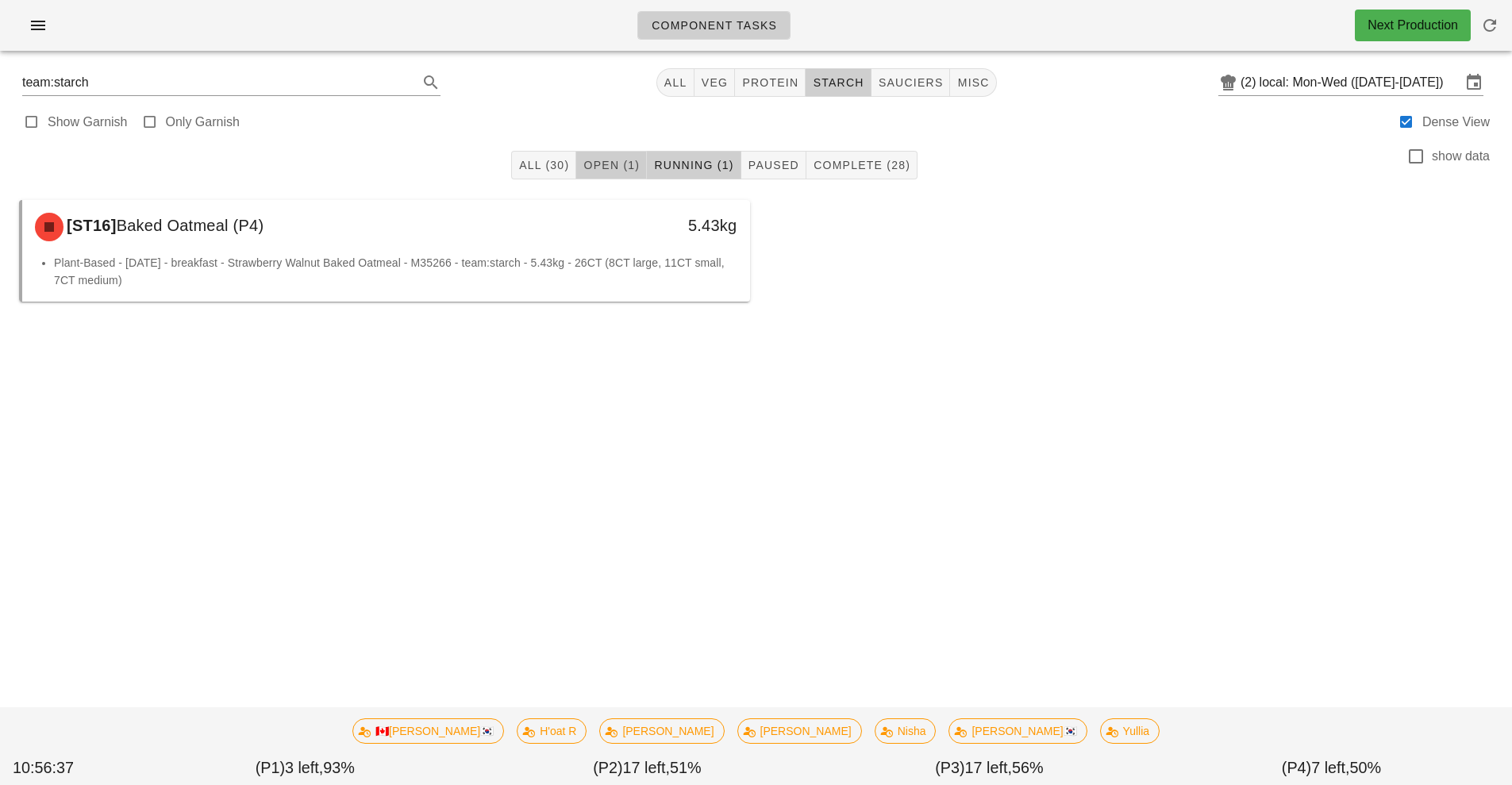
click at [620, 154] on button "Open (1)" at bounding box center [612, 165] width 71 height 29
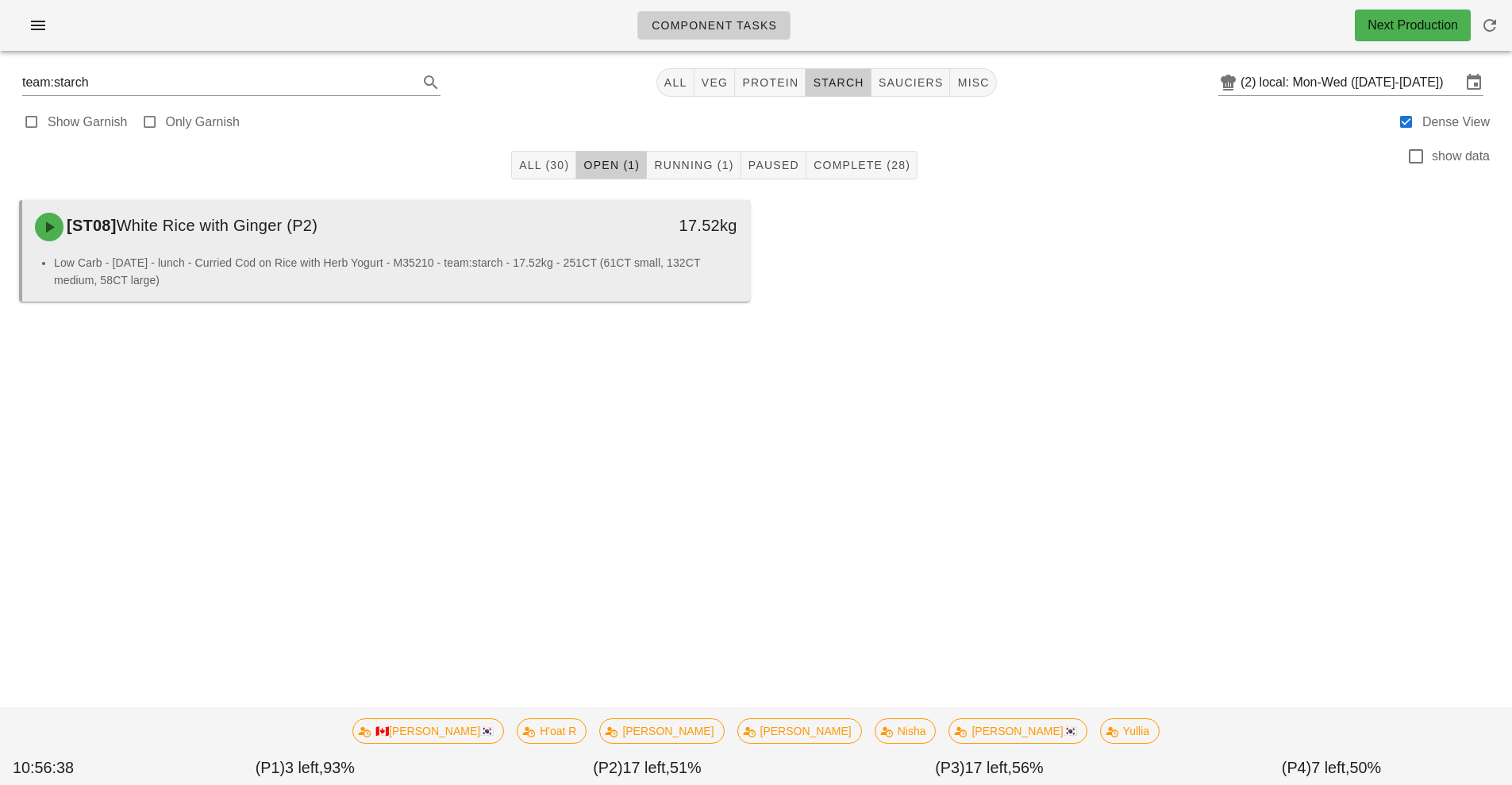
click at [548, 258] on li "Low Carb - Monday - lunch - Curried Cod on Rice with Herb Yogurt - M35210 - tea…" at bounding box center [395, 271] width 684 height 35
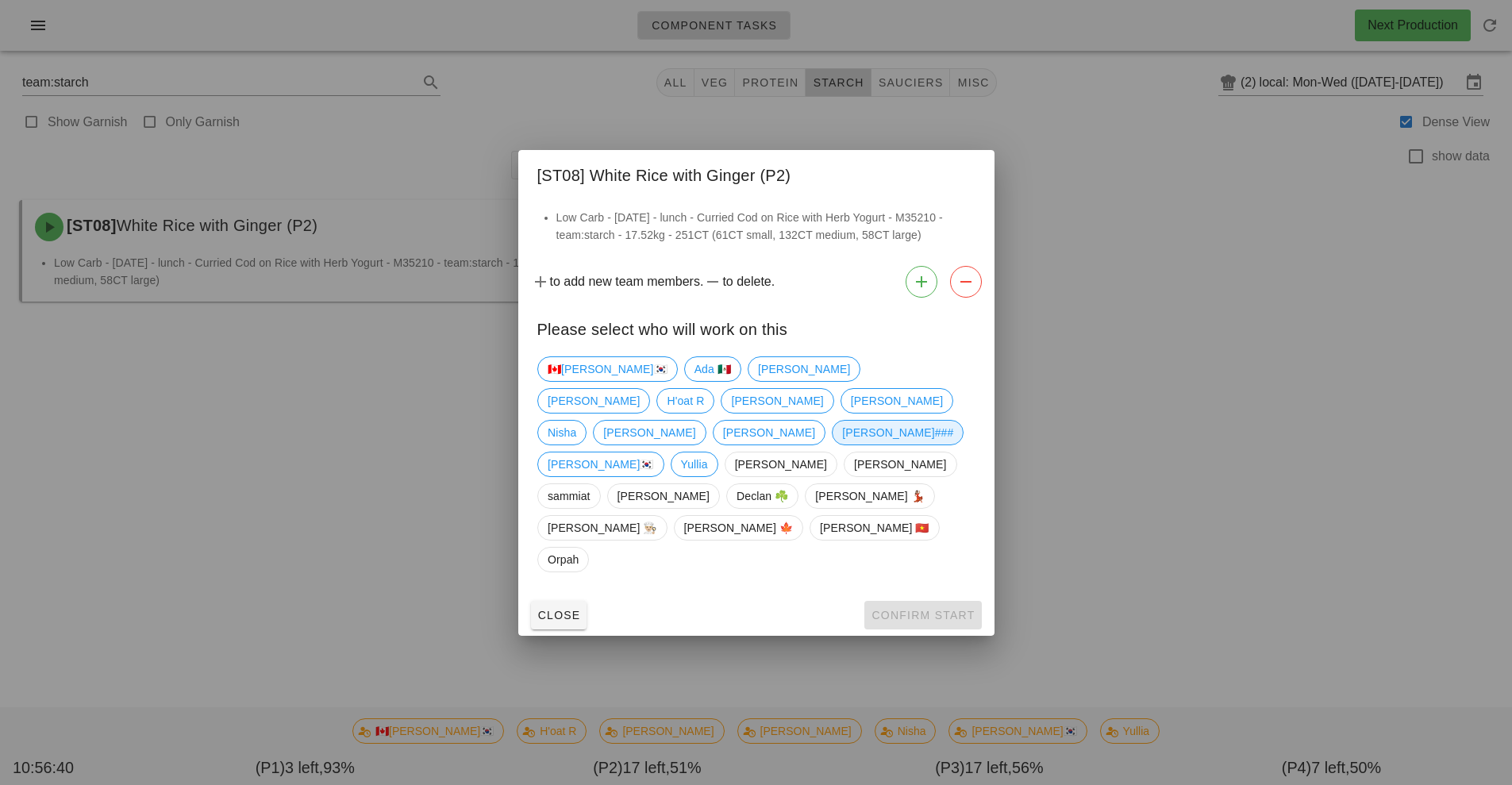
click at [842, 444] on span "[PERSON_NAME]###" at bounding box center [898, 432] width 111 height 23
click at [842, 444] on span "[PERSON_NAME]###" at bounding box center [898, 432] width 111 height 23
click at [932, 609] on span "Confirm Start" at bounding box center [923, 615] width 104 height 13
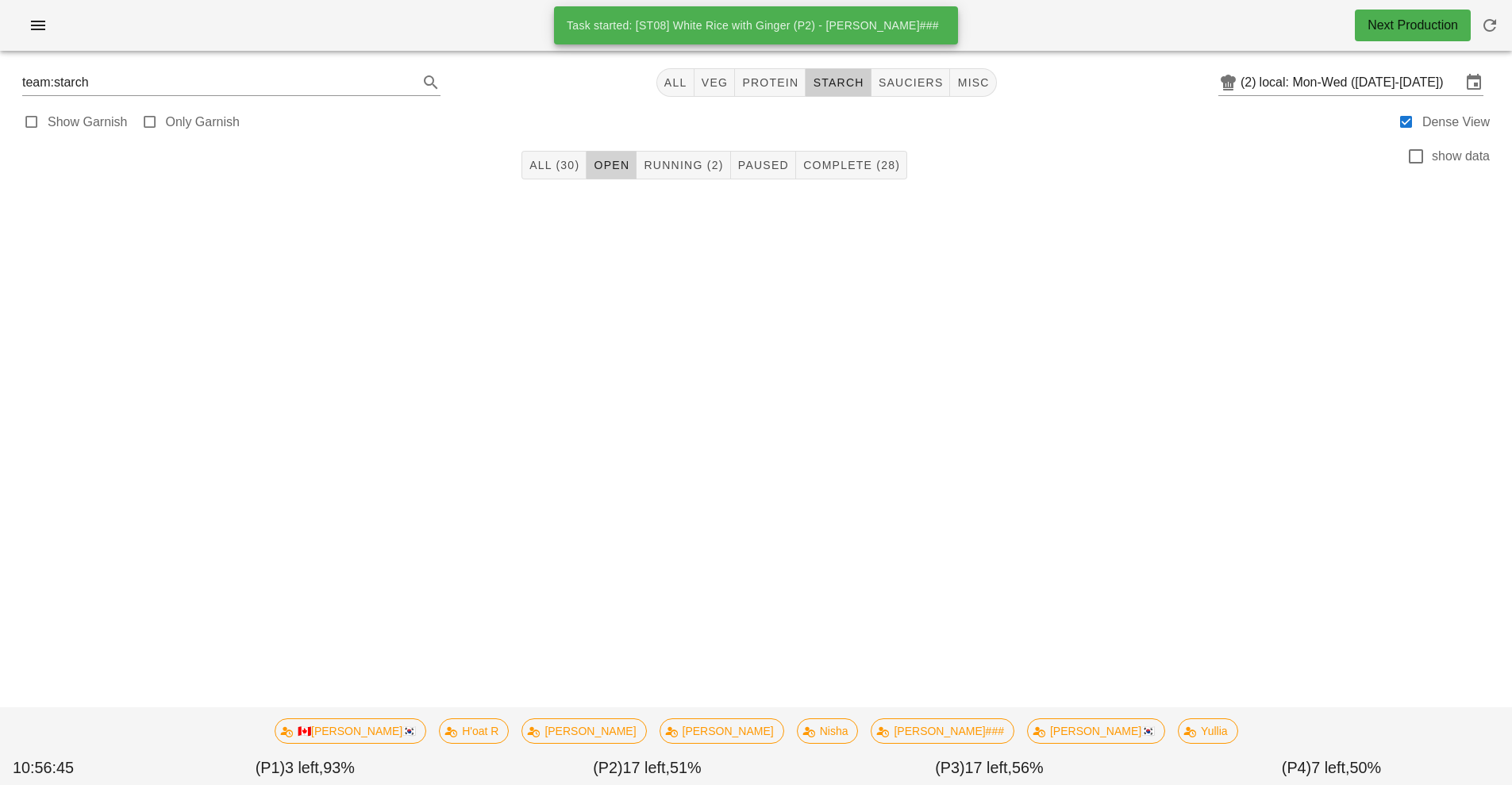
click at [612, 175] on button "Open" at bounding box center [612, 165] width 50 height 29
click at [690, 170] on span "Running (2)" at bounding box center [683, 165] width 81 height 13
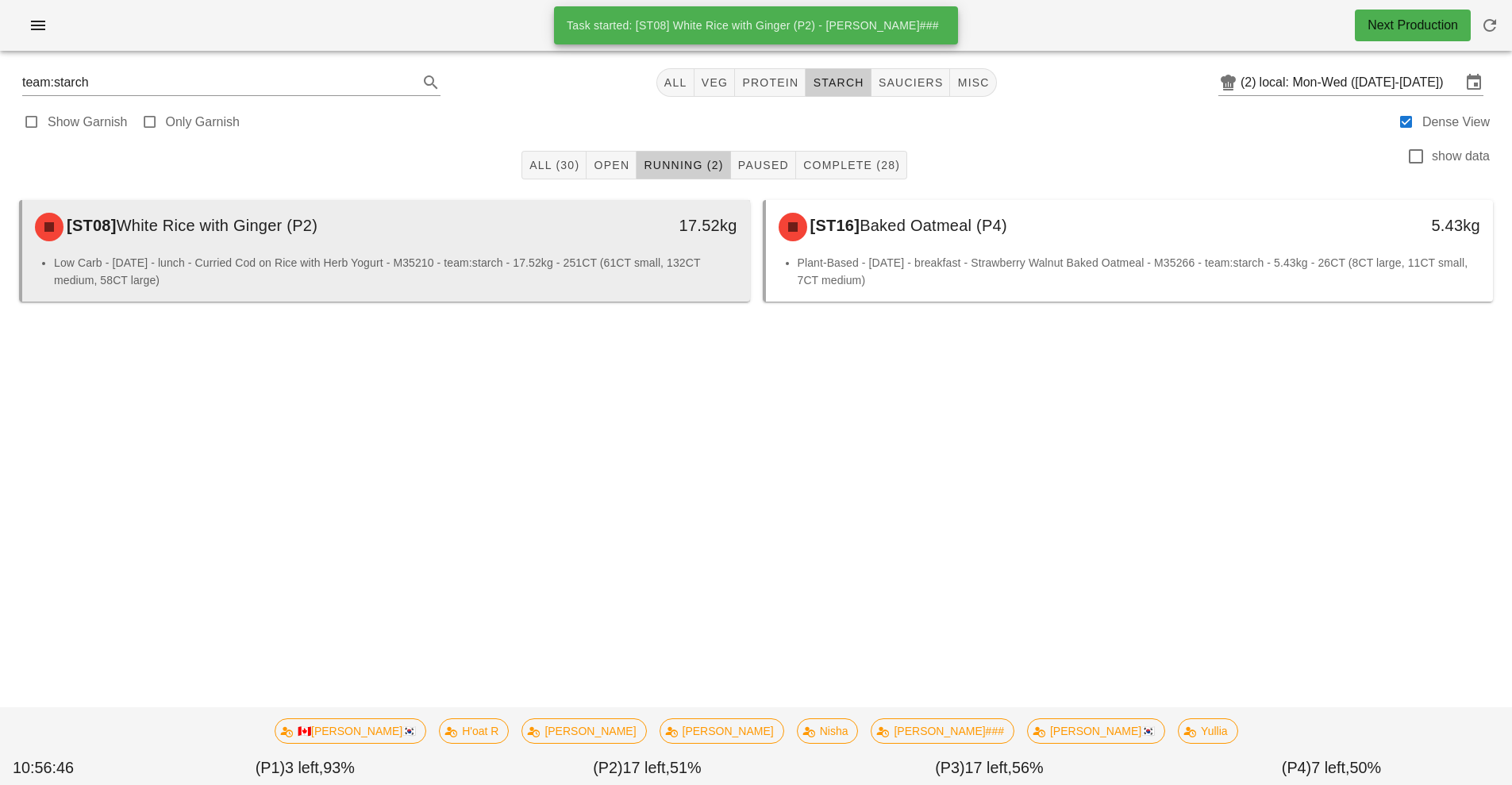
click at [582, 259] on li "Low Carb - Monday - lunch - Curried Cod on Rice with Herb Yogurt - M35210 - tea…" at bounding box center [395, 271] width 684 height 35
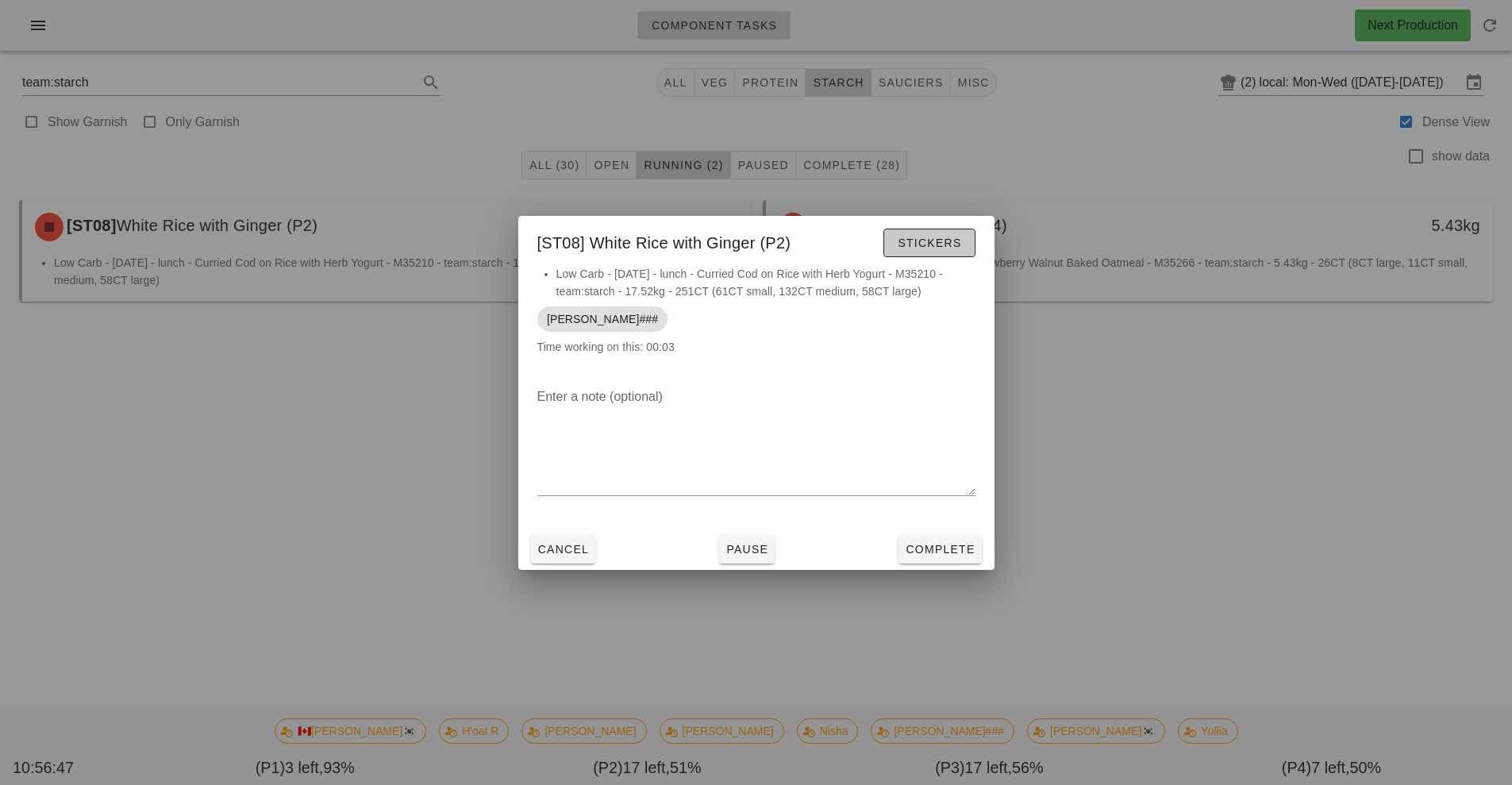
click at [913, 243] on span "Stickers" at bounding box center [929, 243] width 64 height 13
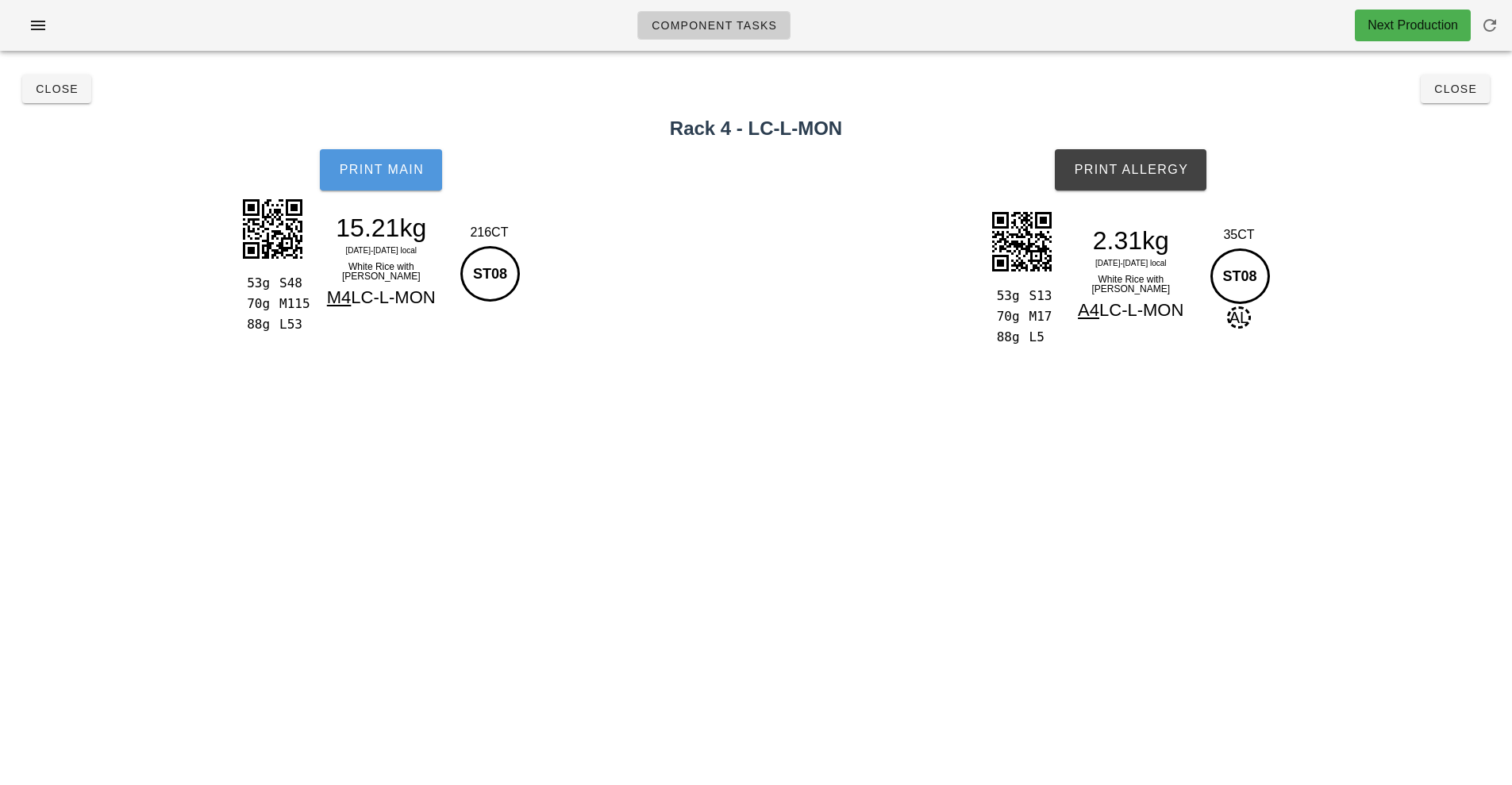
click at [355, 164] on span "Print Main" at bounding box center [380, 170] width 86 height 14
click at [395, 175] on span "Print Main" at bounding box center [380, 170] width 86 height 14
click at [1118, 160] on button "Print Allergy" at bounding box center [1131, 170] width 152 height 42
click at [48, 90] on span "Close" at bounding box center [56, 88] width 43 height 13
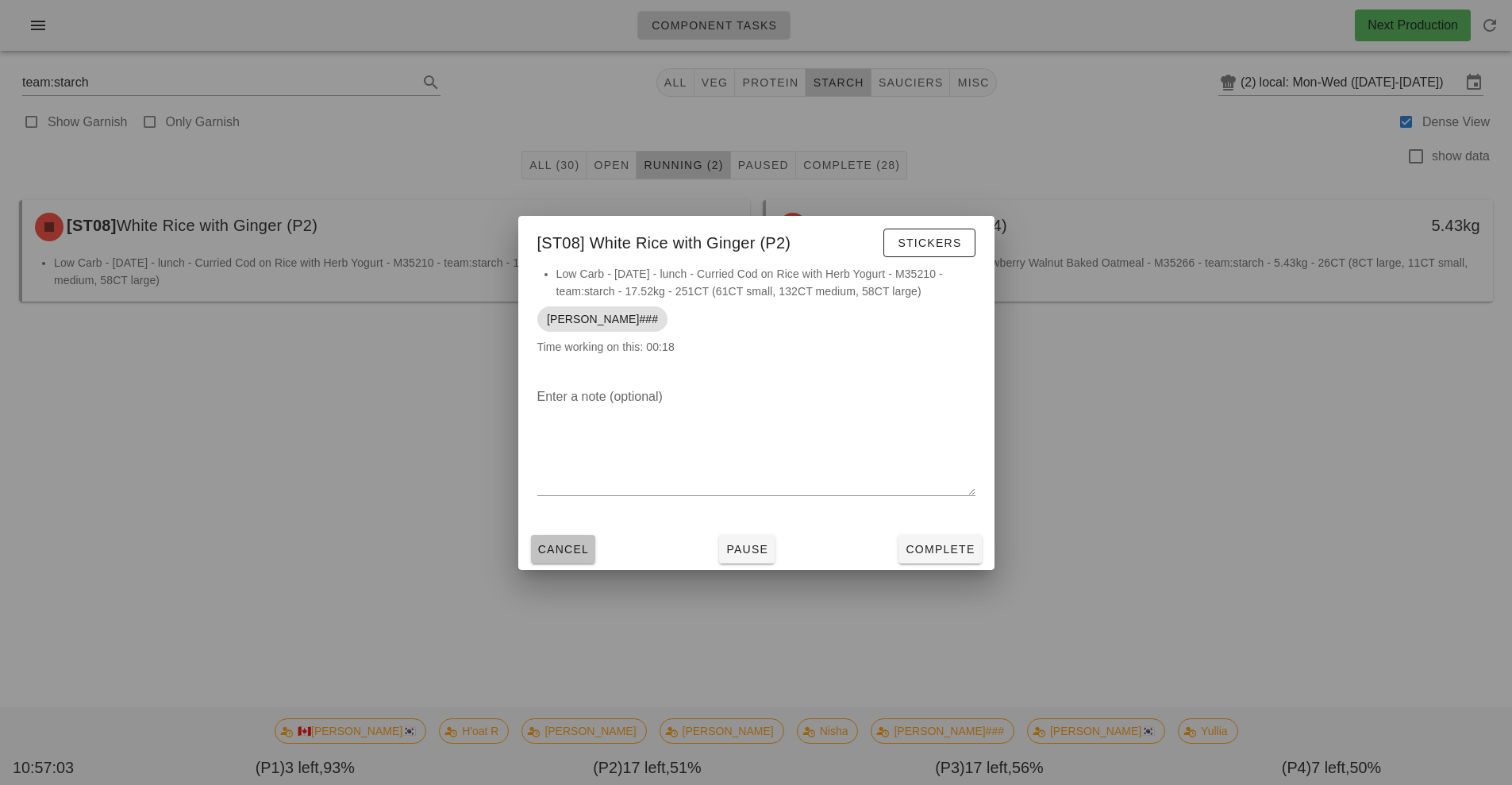
click at [569, 552] on span "Cancel" at bounding box center [563, 549] width 52 height 13
